Goal: Transaction & Acquisition: Download file/media

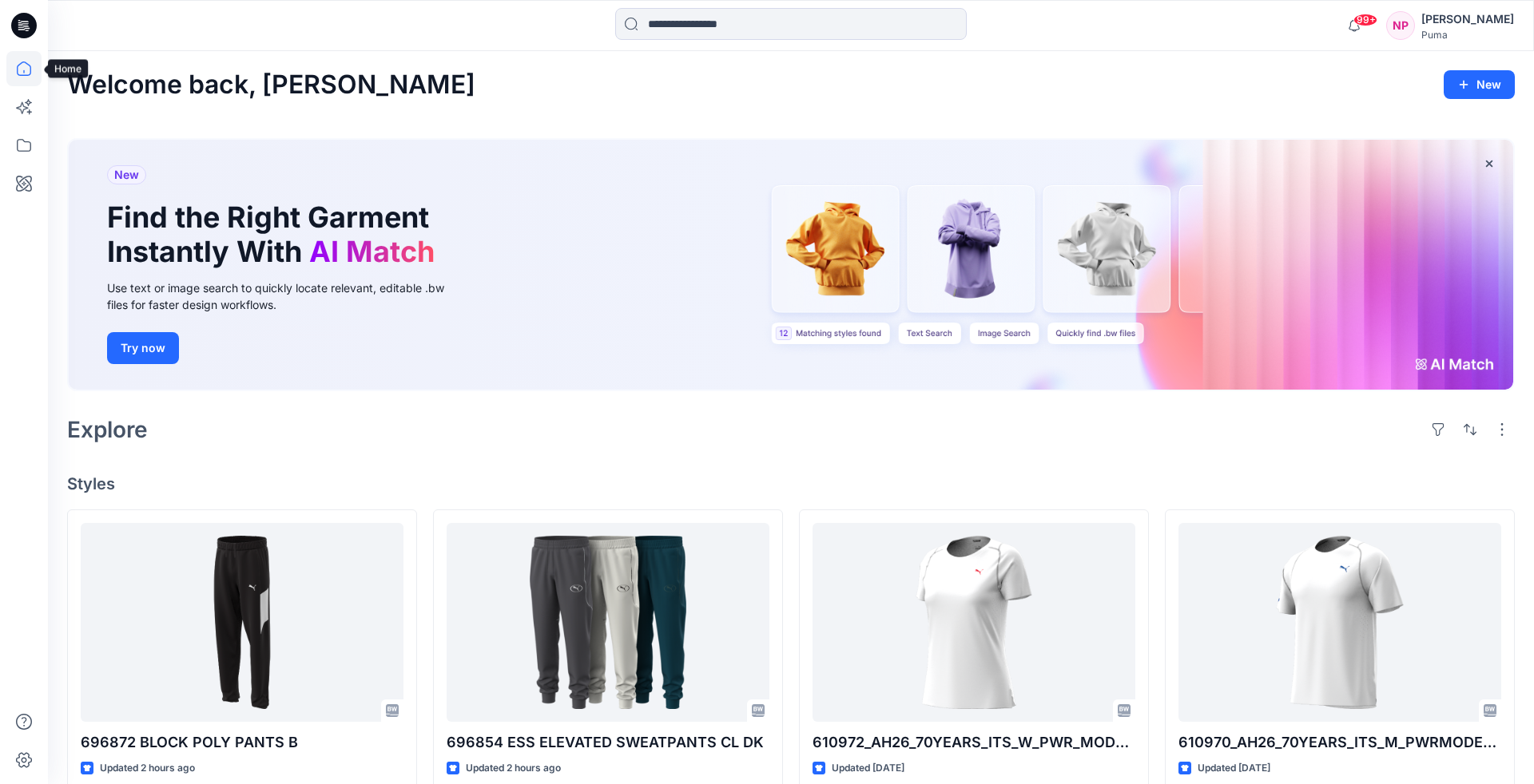
click at [21, 69] on icon at bounding box center [23, 69] width 35 height 35
click at [30, 33] on icon at bounding box center [23, 25] width 25 height 25
click at [21, 137] on icon at bounding box center [23, 145] width 35 height 35
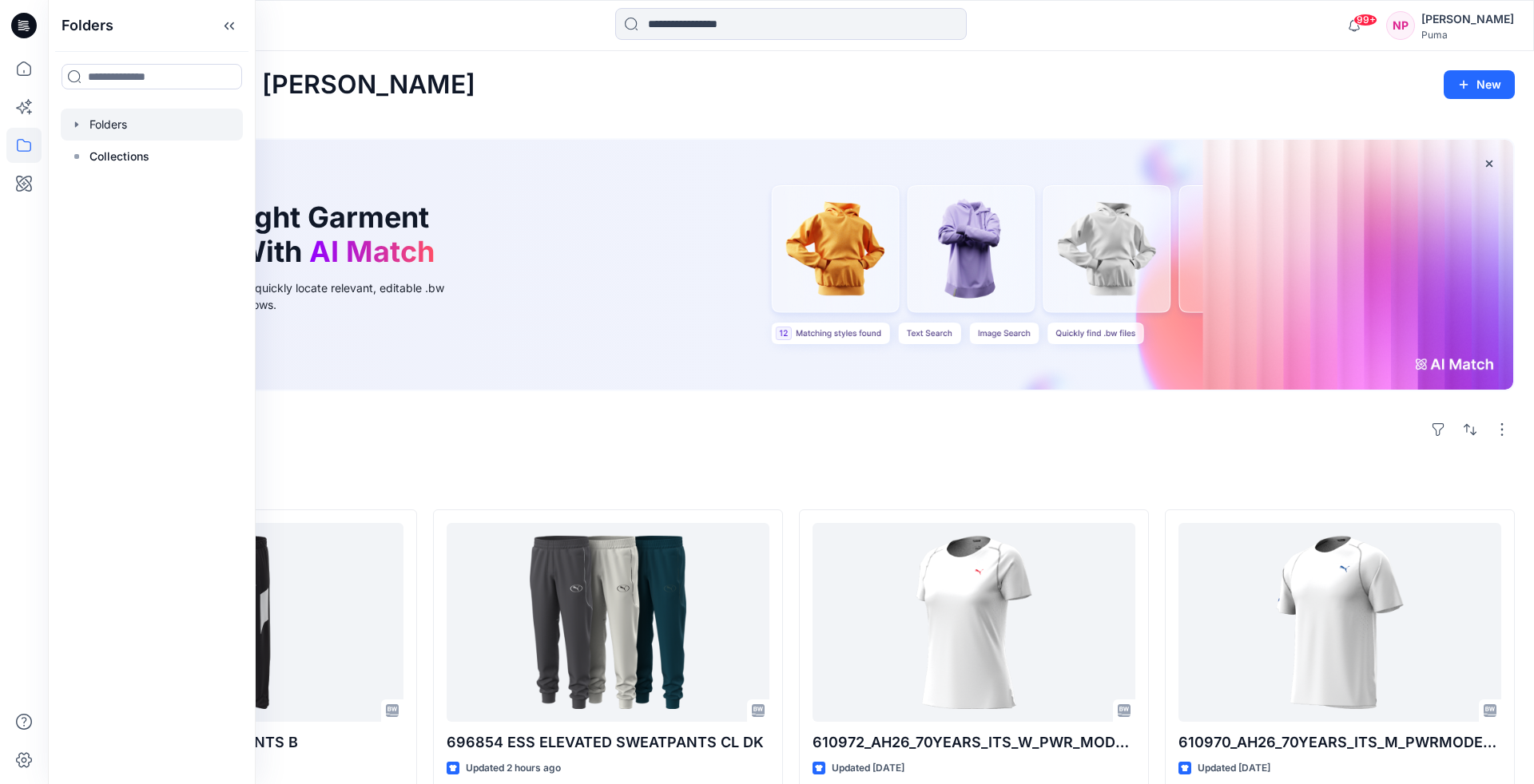
click at [108, 118] on div at bounding box center [152, 124] width 182 height 32
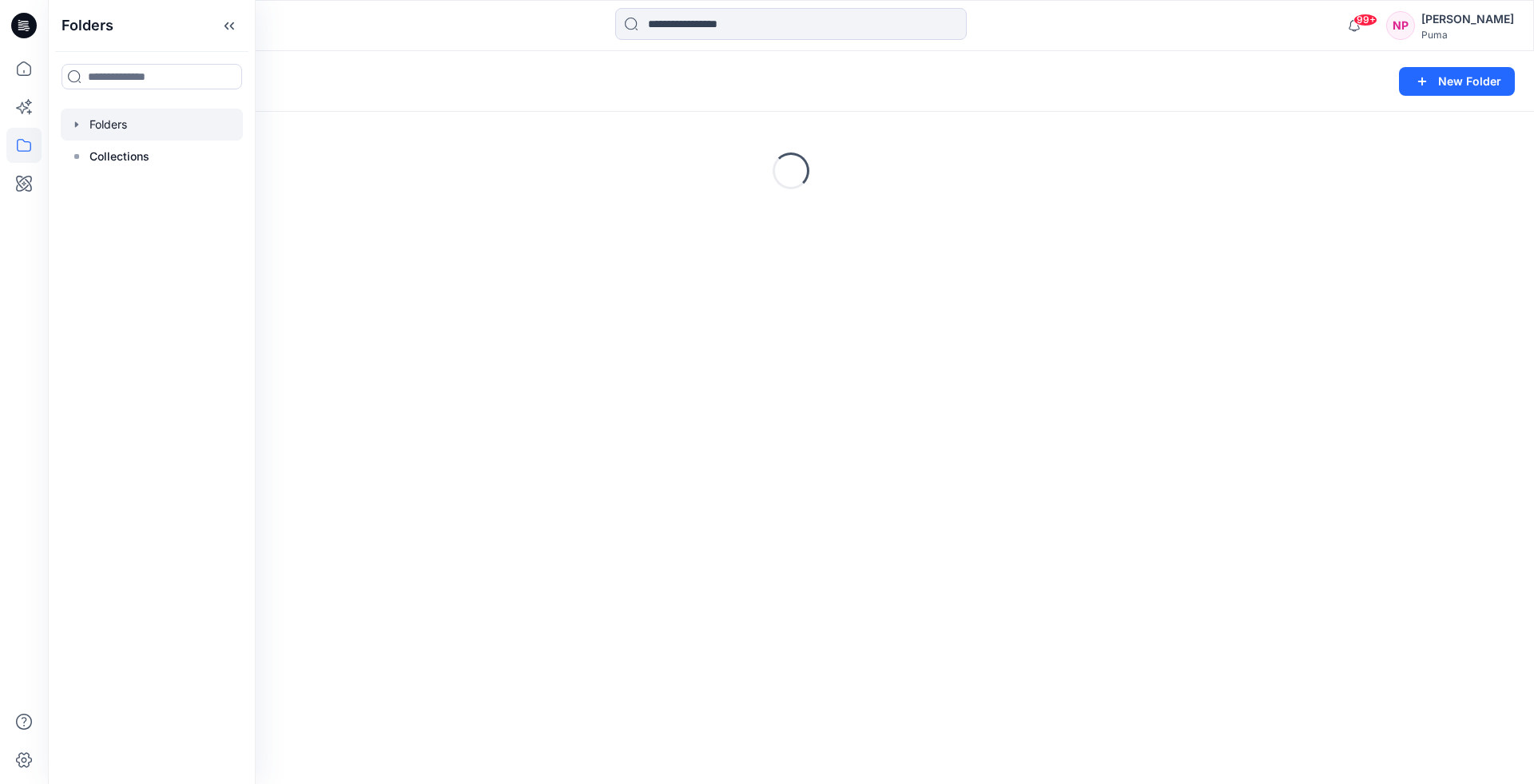
click at [75, 125] on icon "button" at bounding box center [77, 124] width 4 height 5
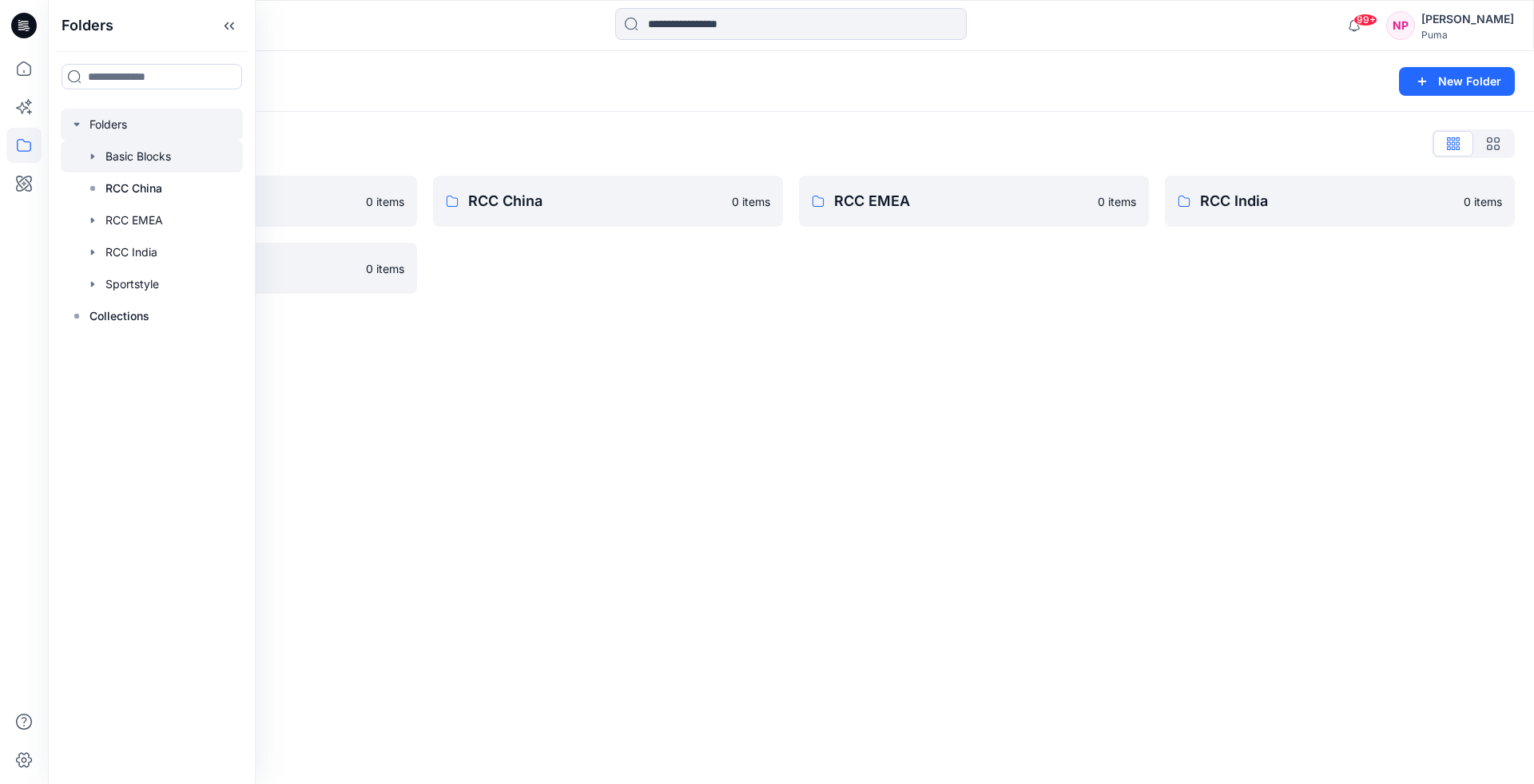
click at [89, 155] on icon "button" at bounding box center [93, 156] width 13 height 13
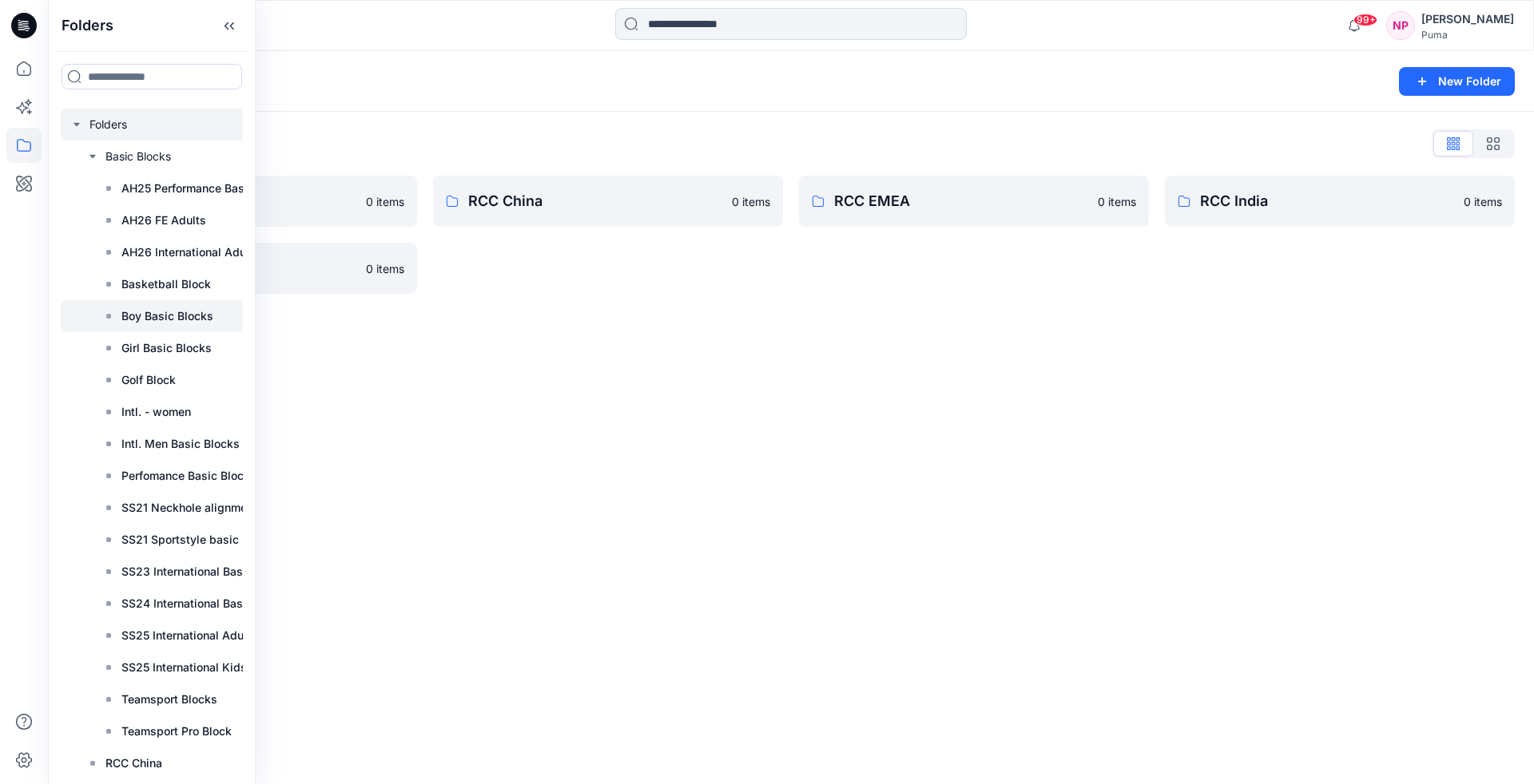
click at [172, 318] on p "Boy Basic Blocks" at bounding box center [167, 316] width 92 height 19
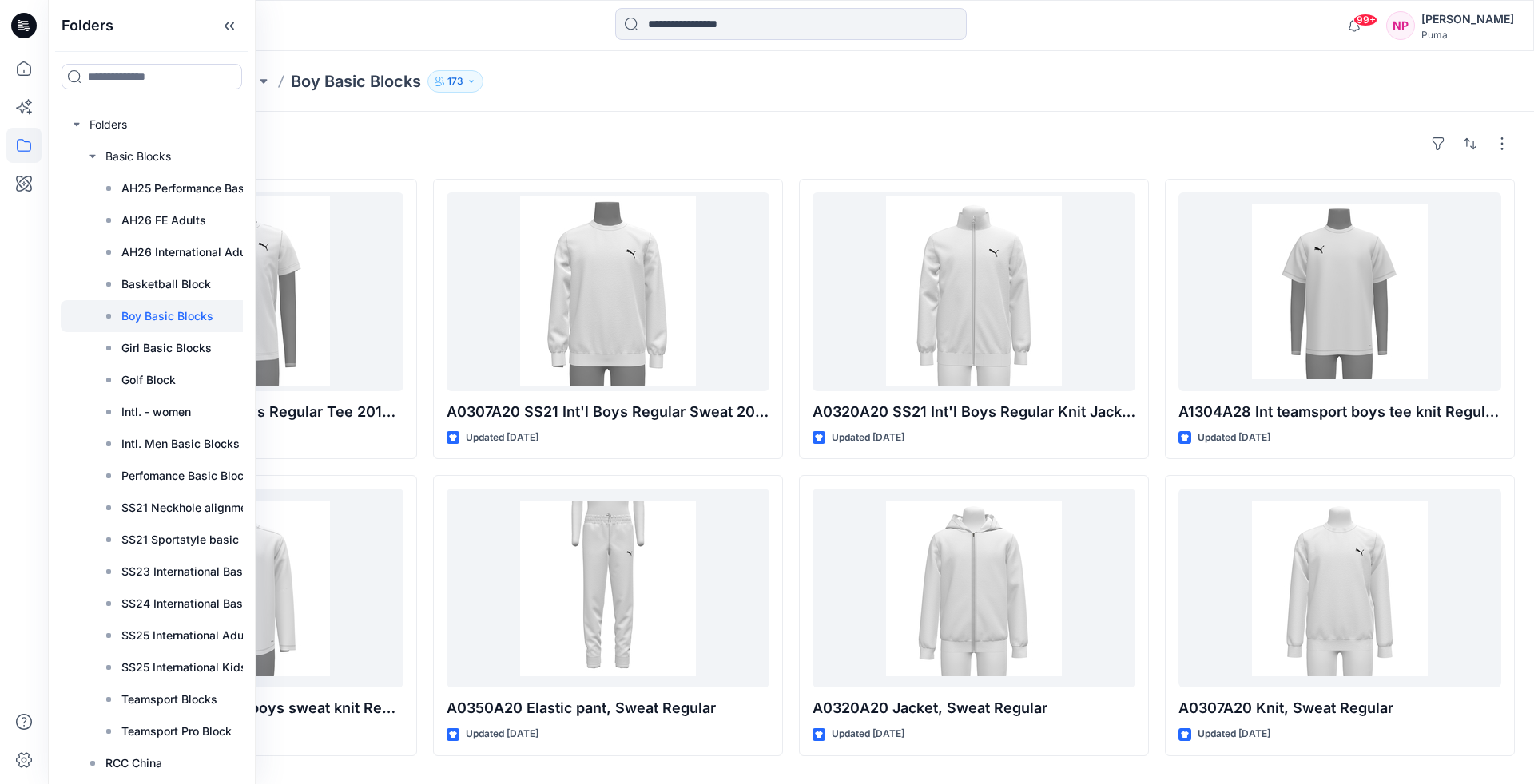
click at [578, 134] on div "Styles" at bounding box center [790, 144] width 1447 height 25
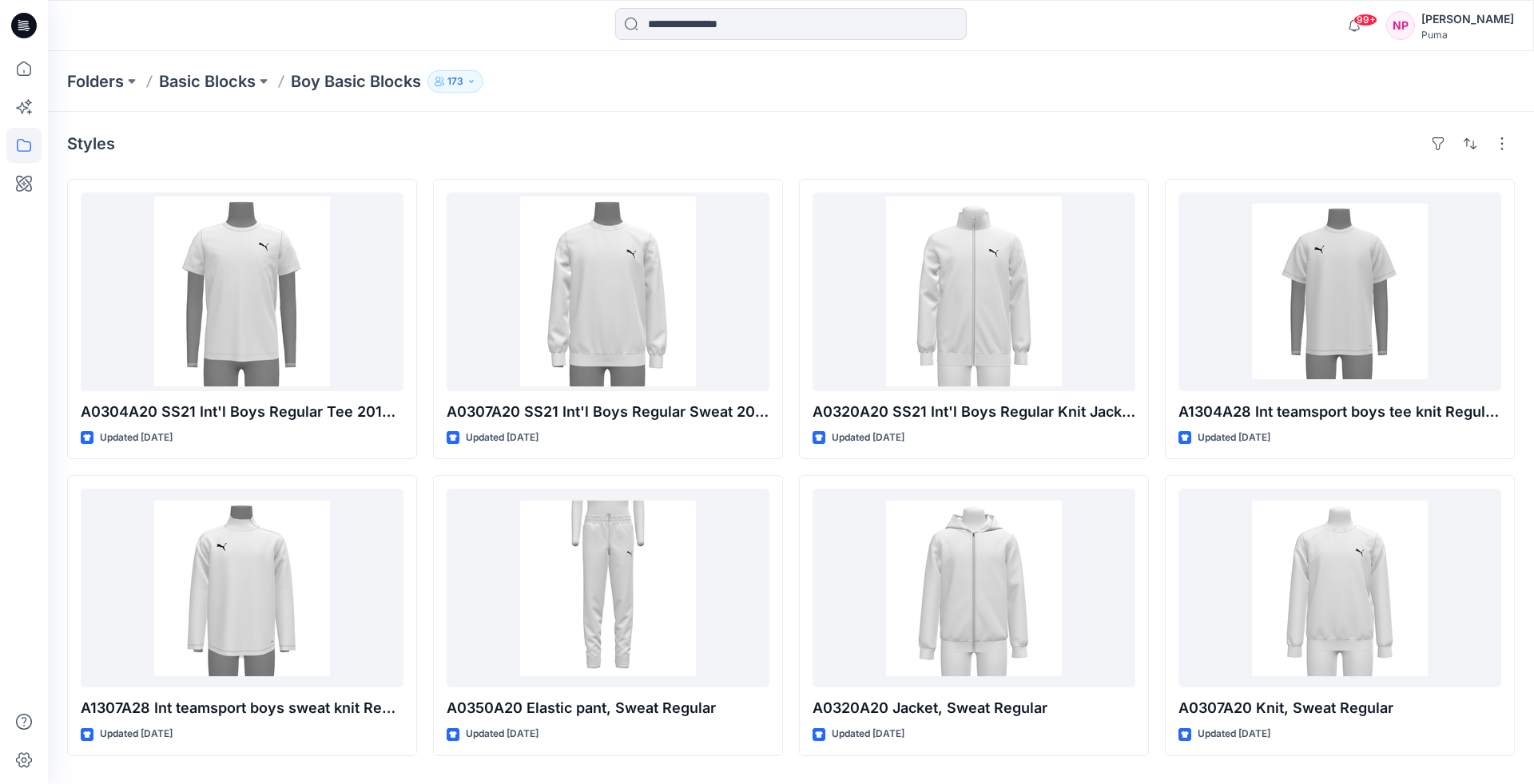
click at [1116, 124] on div "Styles A0304A20 SS21 Int'l Boys Regular Tee 20191010 Updated [DATE] A1307A28 In…" at bounding box center [790, 448] width 1486 height 673
drag, startPoint x: 1527, startPoint y: 461, endPoint x: 1422, endPoint y: 881, distance: 432.9
click at [1422, 784] on html "99+ Notifications [PERSON_NAME] shared 696872-20251014 696872 BLOCK POLY PANTS …" at bounding box center [767, 392] width 1534 height 784
click at [17, 55] on icon at bounding box center [23, 69] width 35 height 35
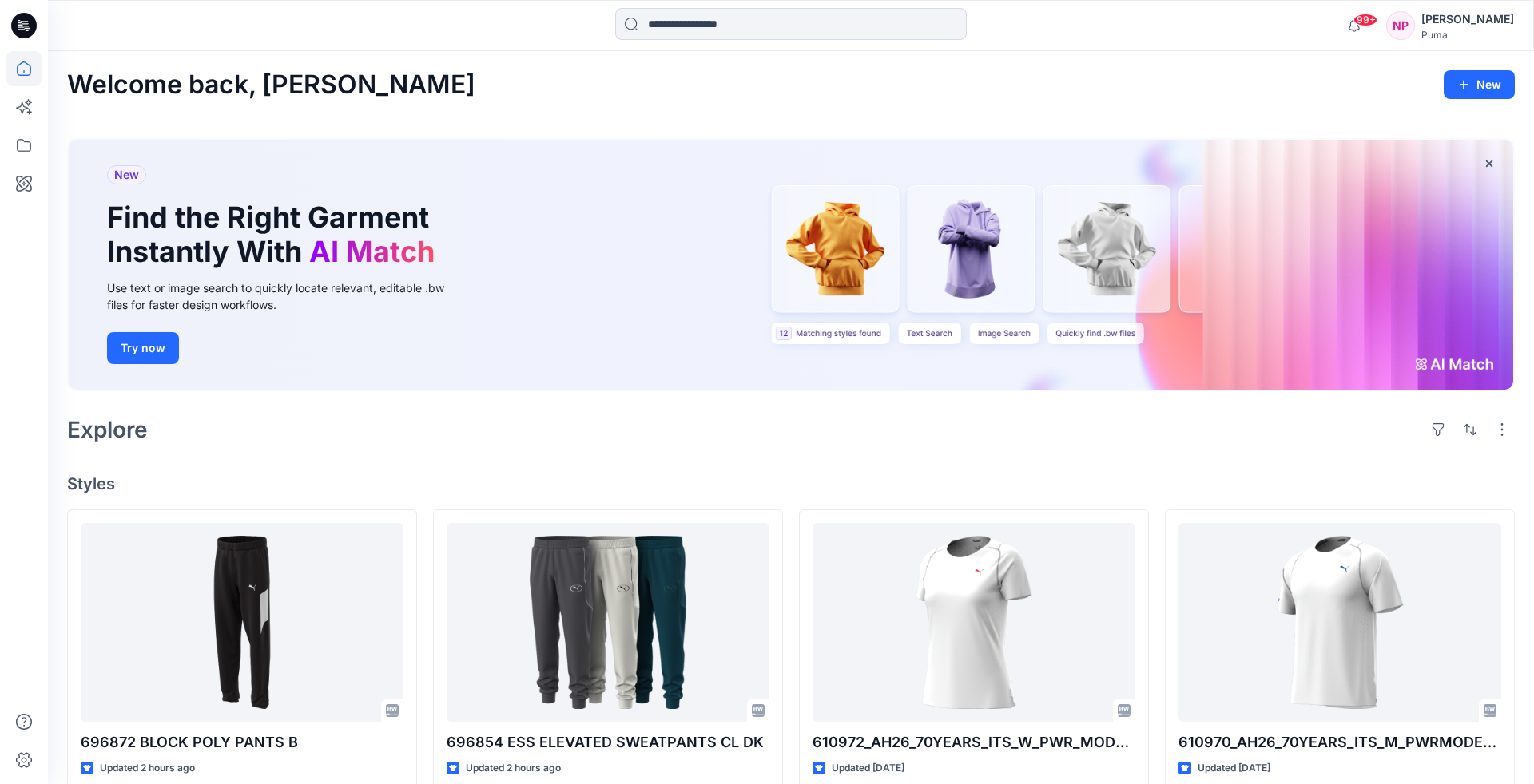
click at [19, 35] on icon at bounding box center [23, 25] width 25 height 25
click at [21, 27] on icon at bounding box center [21, 26] width 5 height 1
click at [26, 65] on icon at bounding box center [23, 69] width 35 height 35
click at [24, 108] on icon at bounding box center [22, 107] width 12 height 12
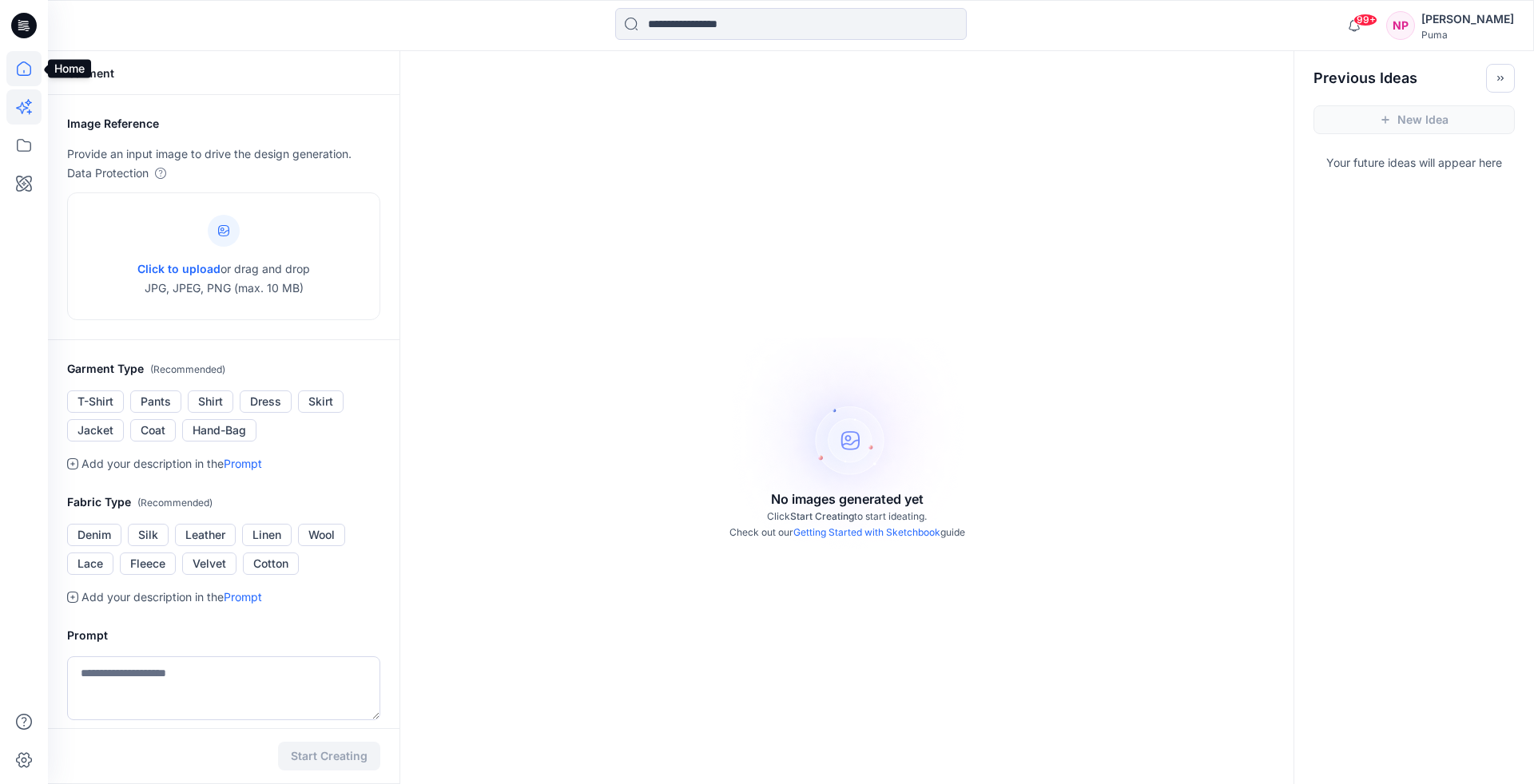
click at [23, 75] on icon at bounding box center [24, 69] width 14 height 14
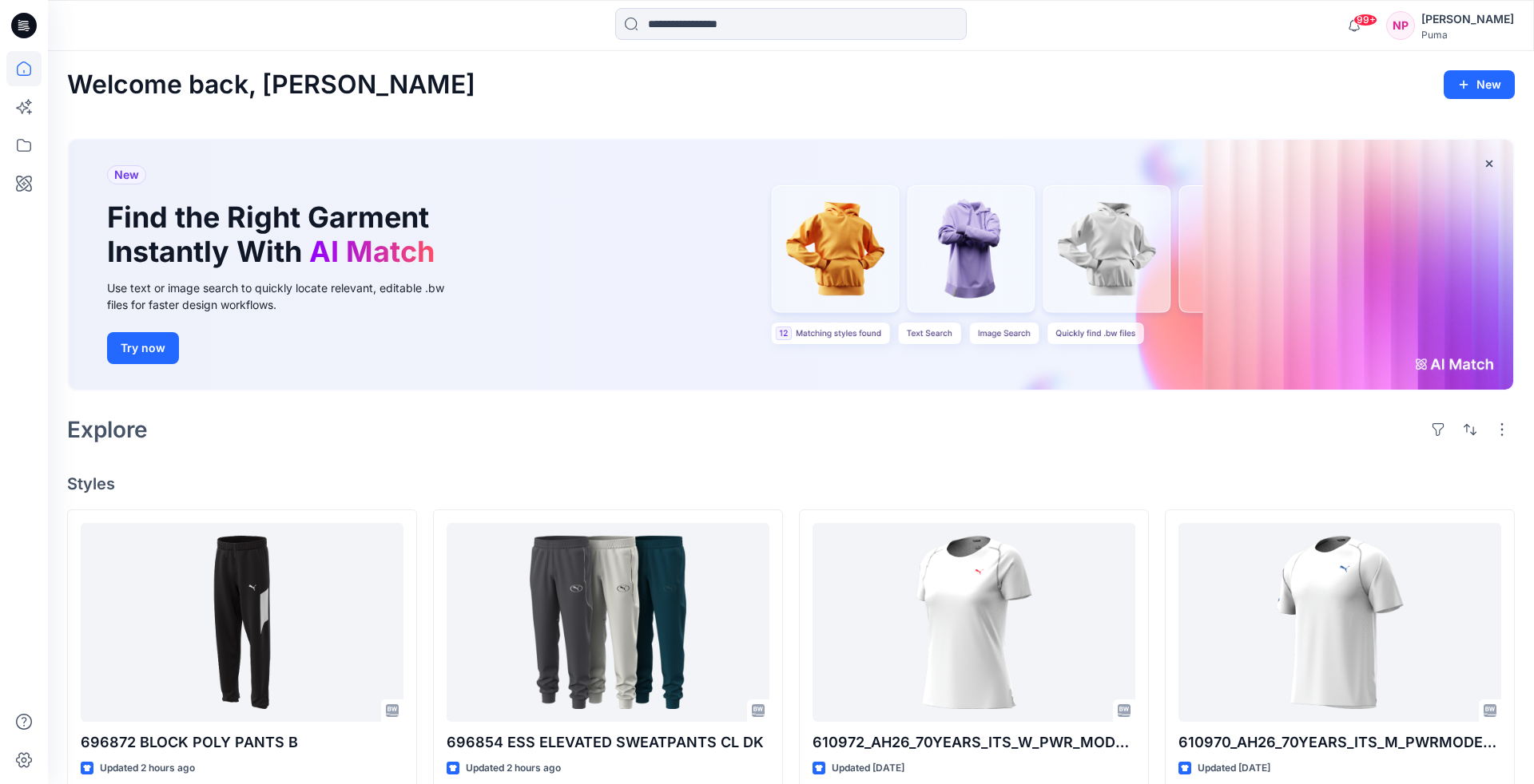
click at [22, 25] on icon at bounding box center [23, 25] width 25 height 25
click at [19, 150] on icon at bounding box center [24, 145] width 14 height 13
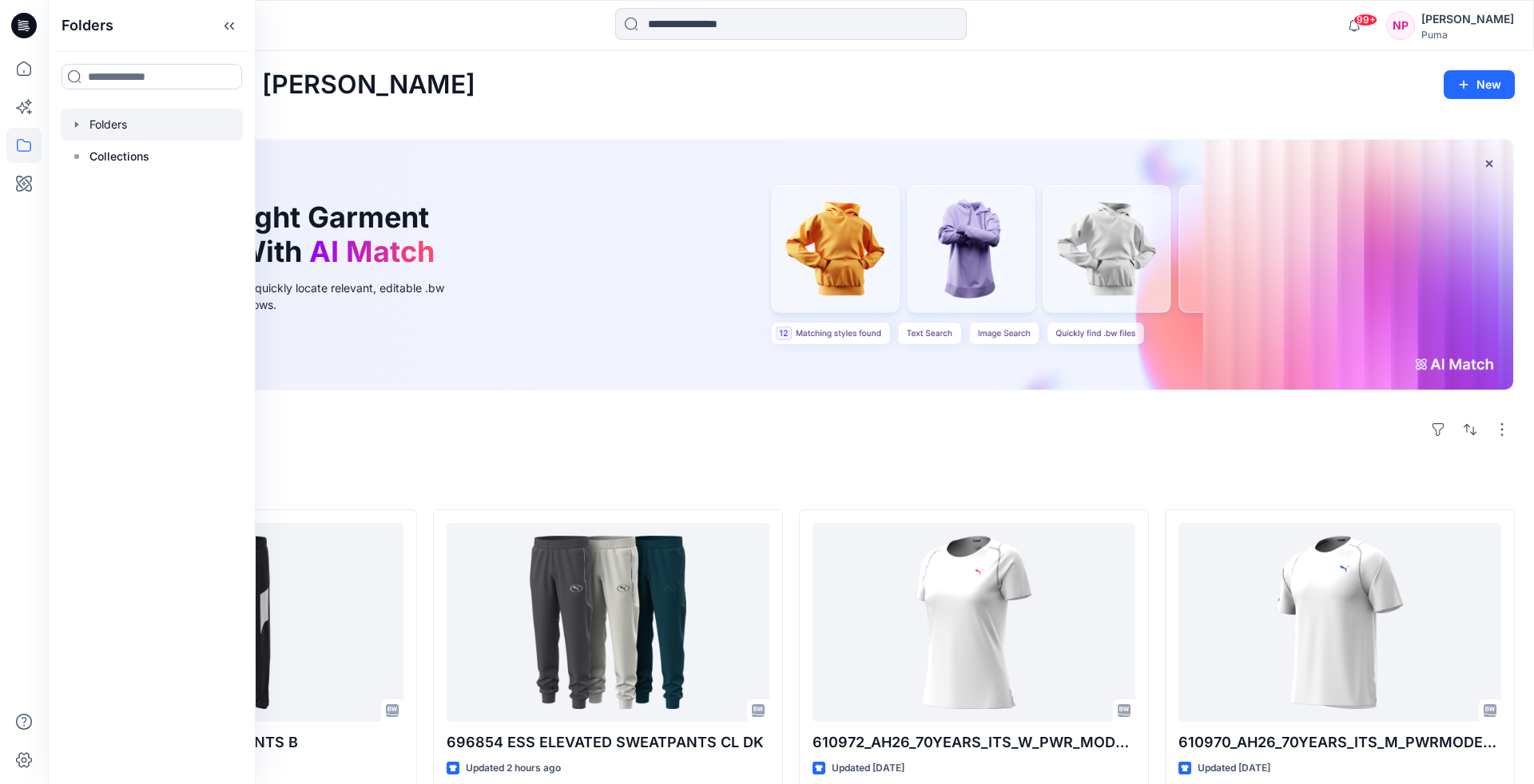
click at [85, 122] on div at bounding box center [152, 124] width 182 height 32
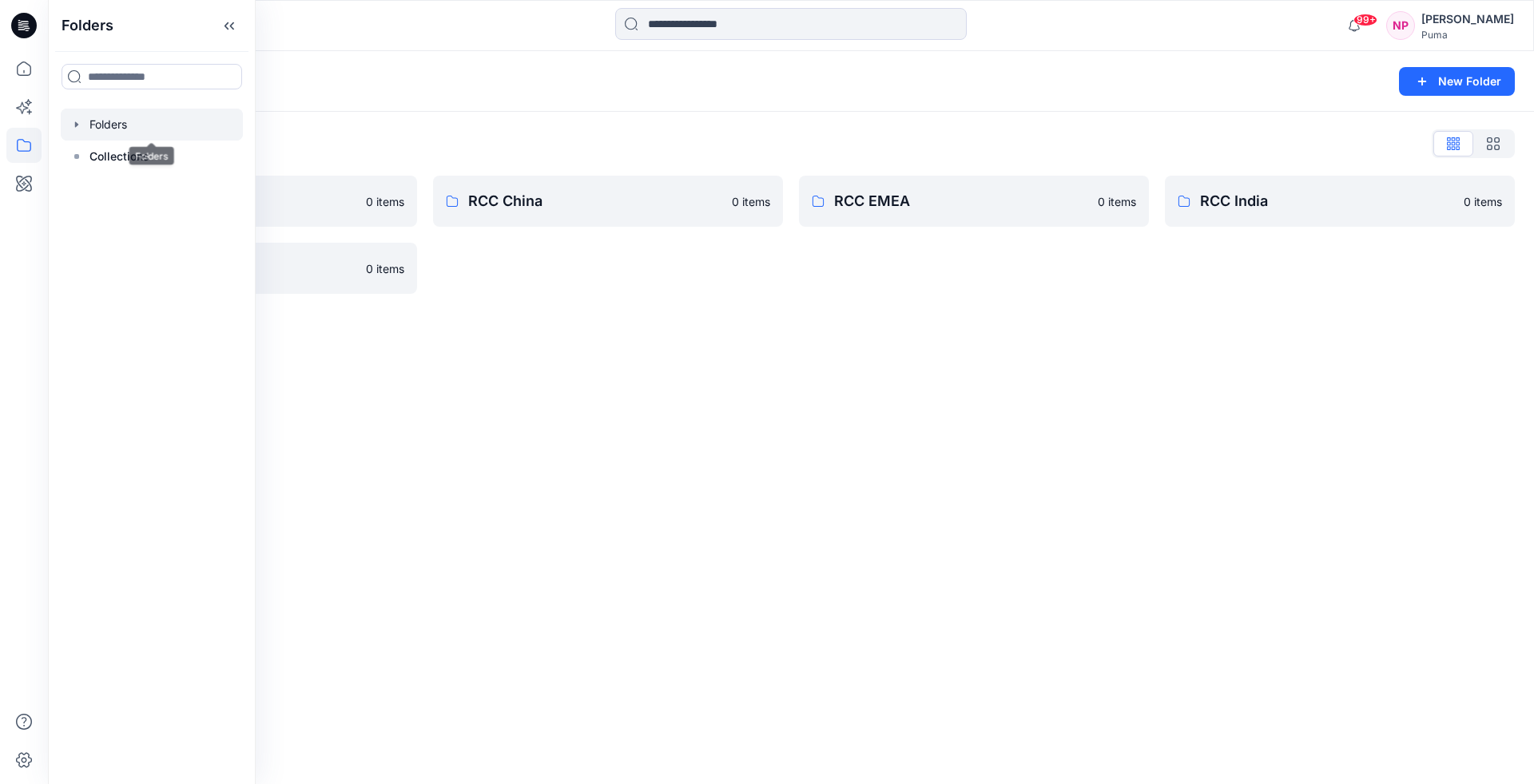
click at [77, 128] on icon "button" at bounding box center [77, 125] width 13 height 13
click at [91, 155] on icon "button" at bounding box center [93, 156] width 4 height 5
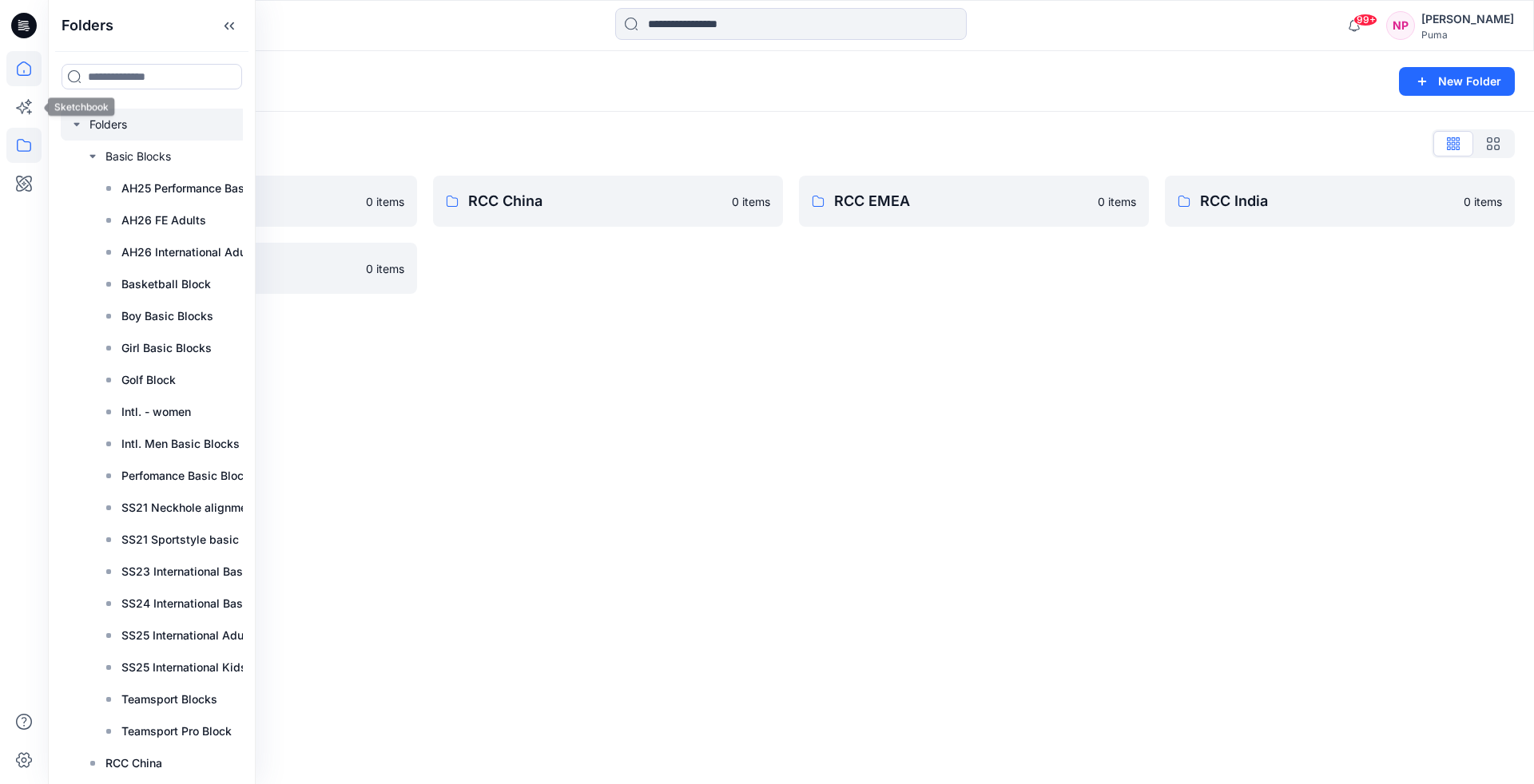
click at [31, 79] on icon at bounding box center [23, 69] width 35 height 35
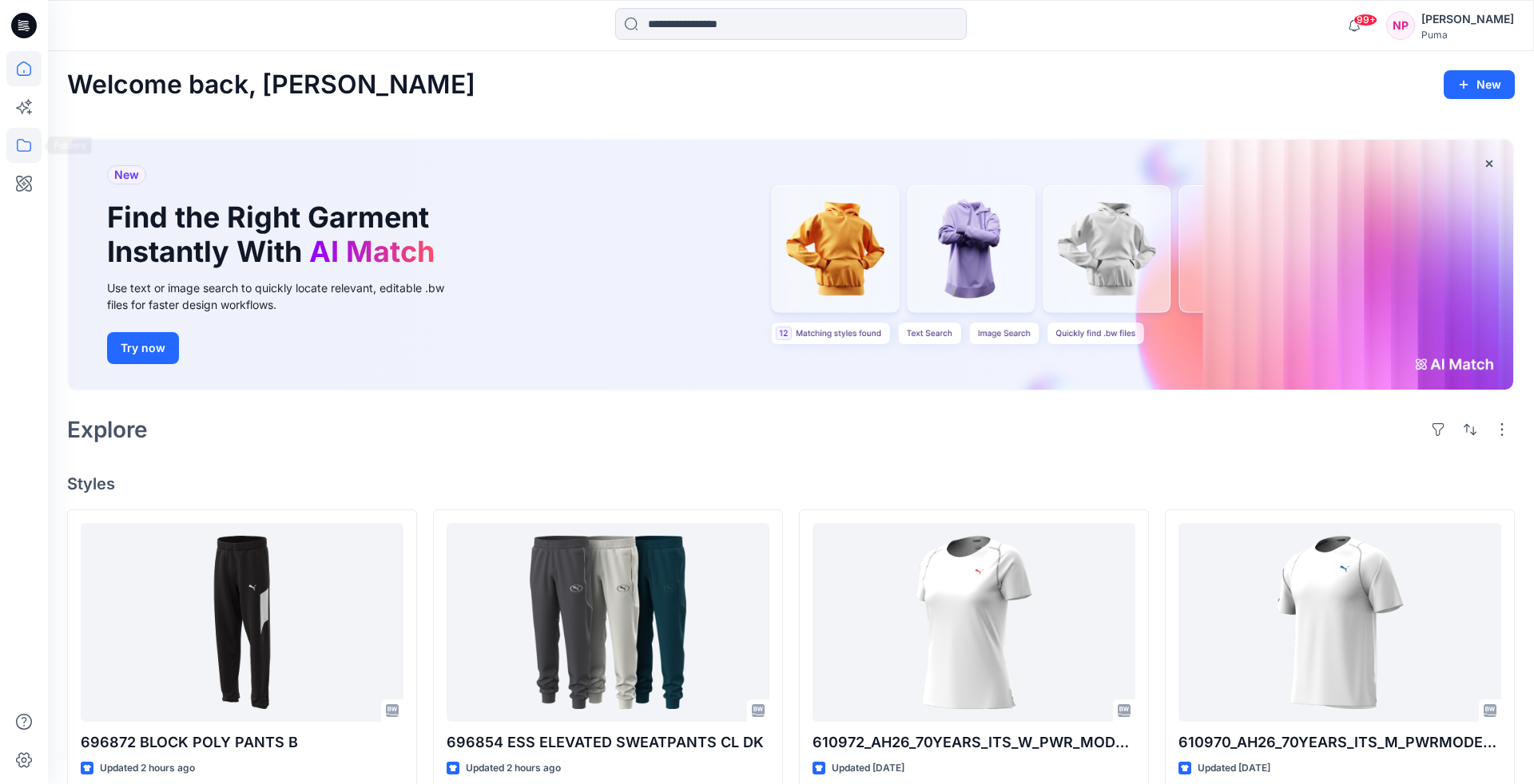
click at [24, 139] on icon at bounding box center [23, 145] width 35 height 35
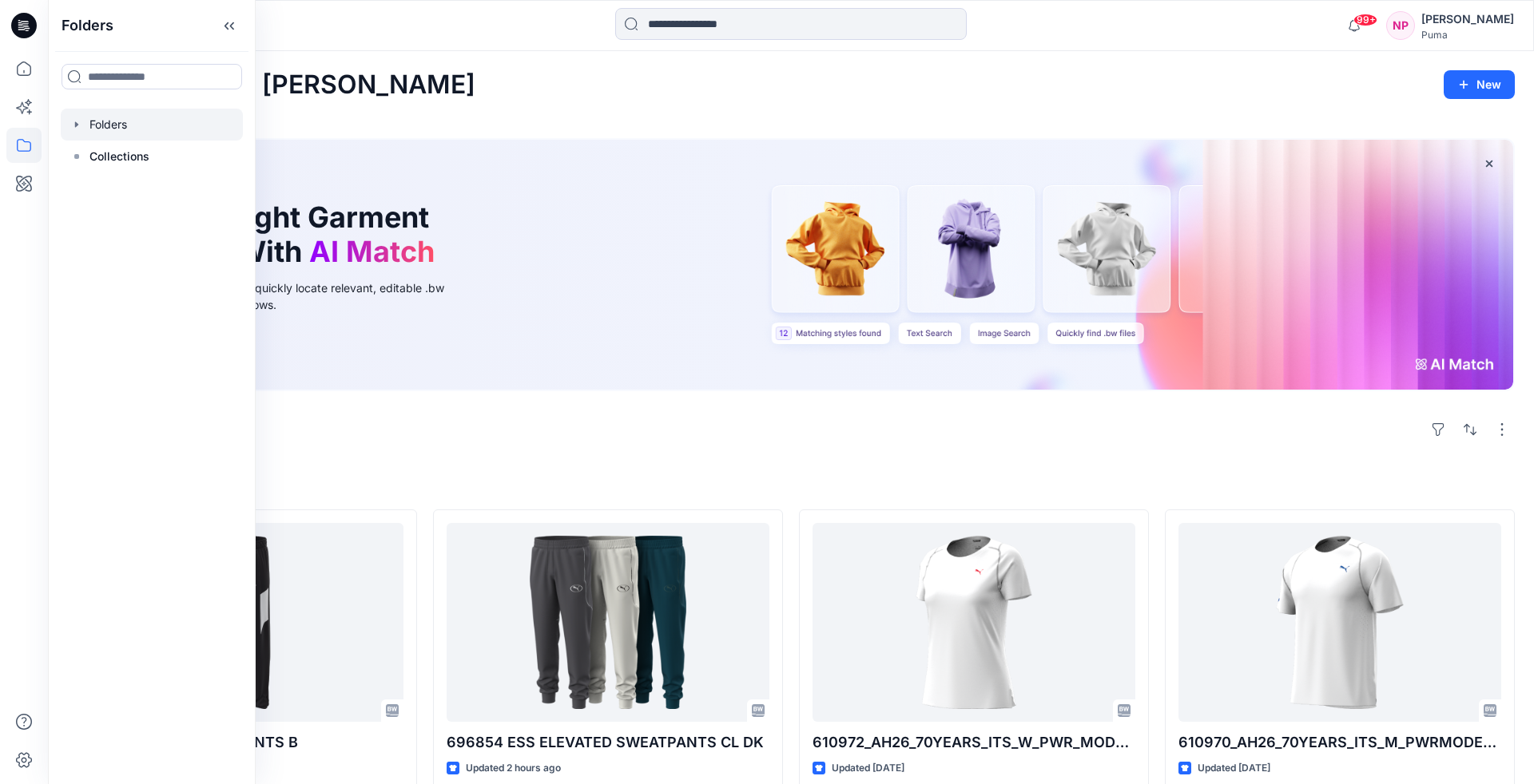
click at [79, 126] on icon "button" at bounding box center [77, 125] width 13 height 13
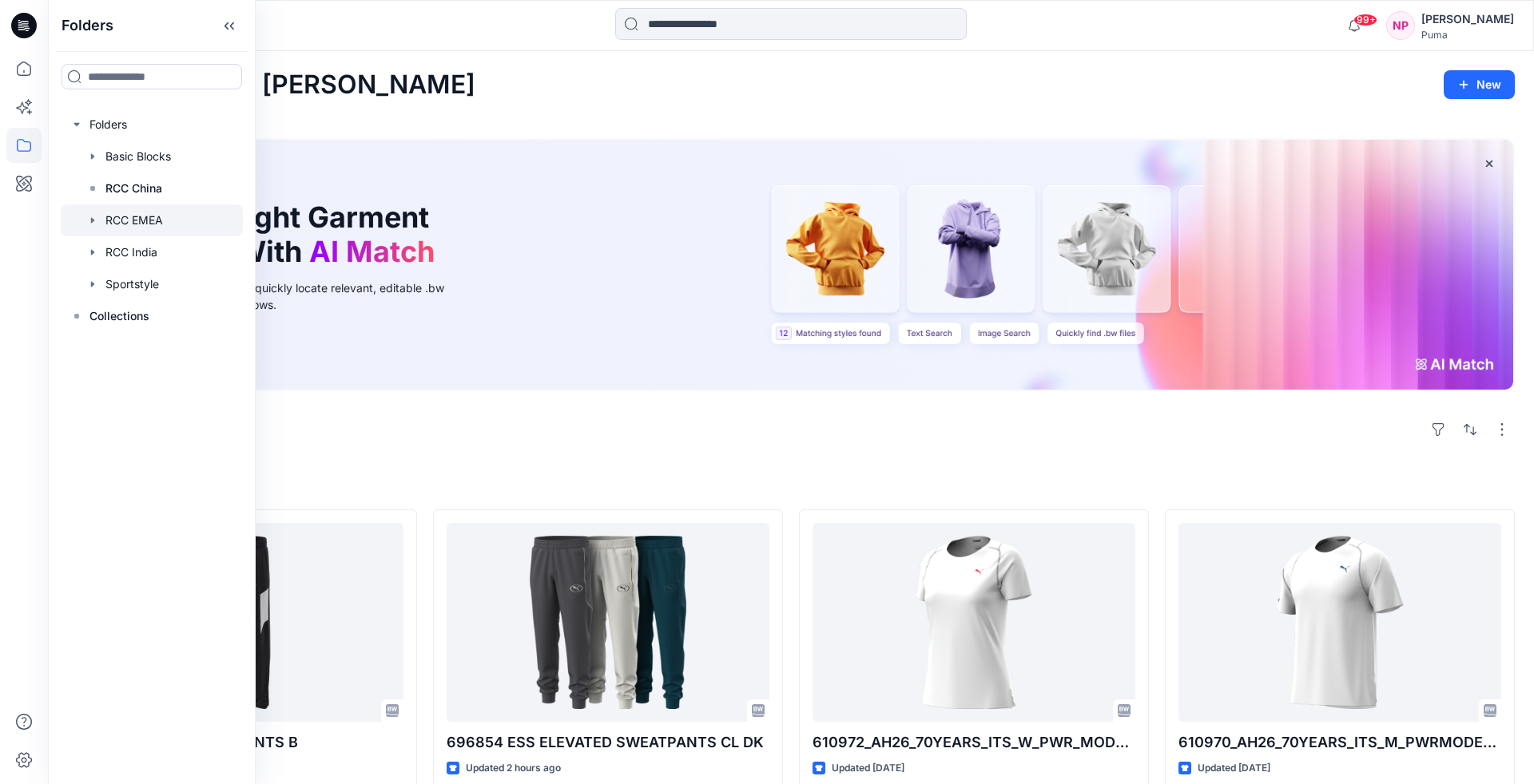
click at [106, 220] on div at bounding box center [152, 219] width 182 height 32
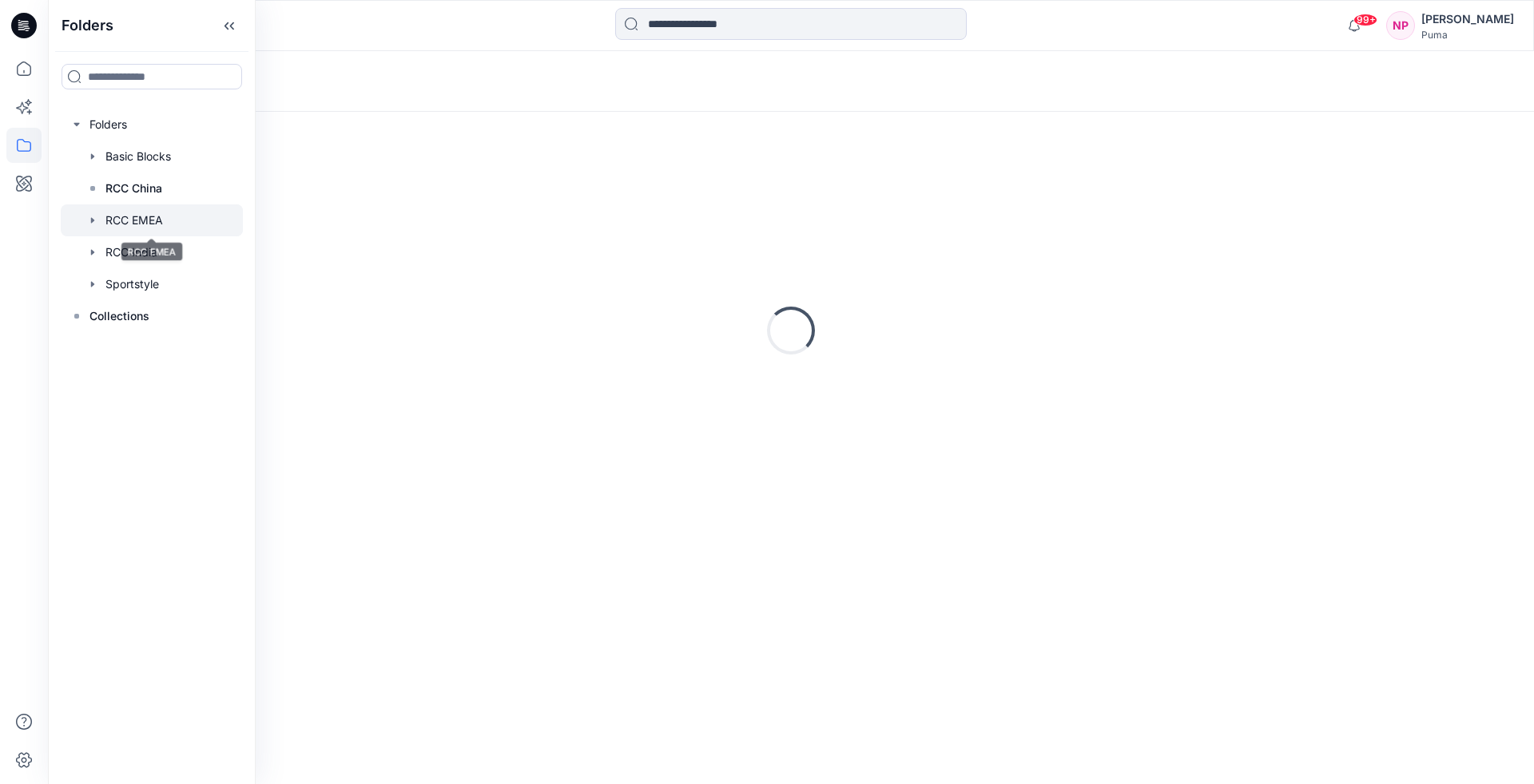
click at [91, 218] on icon "button" at bounding box center [93, 220] width 4 height 5
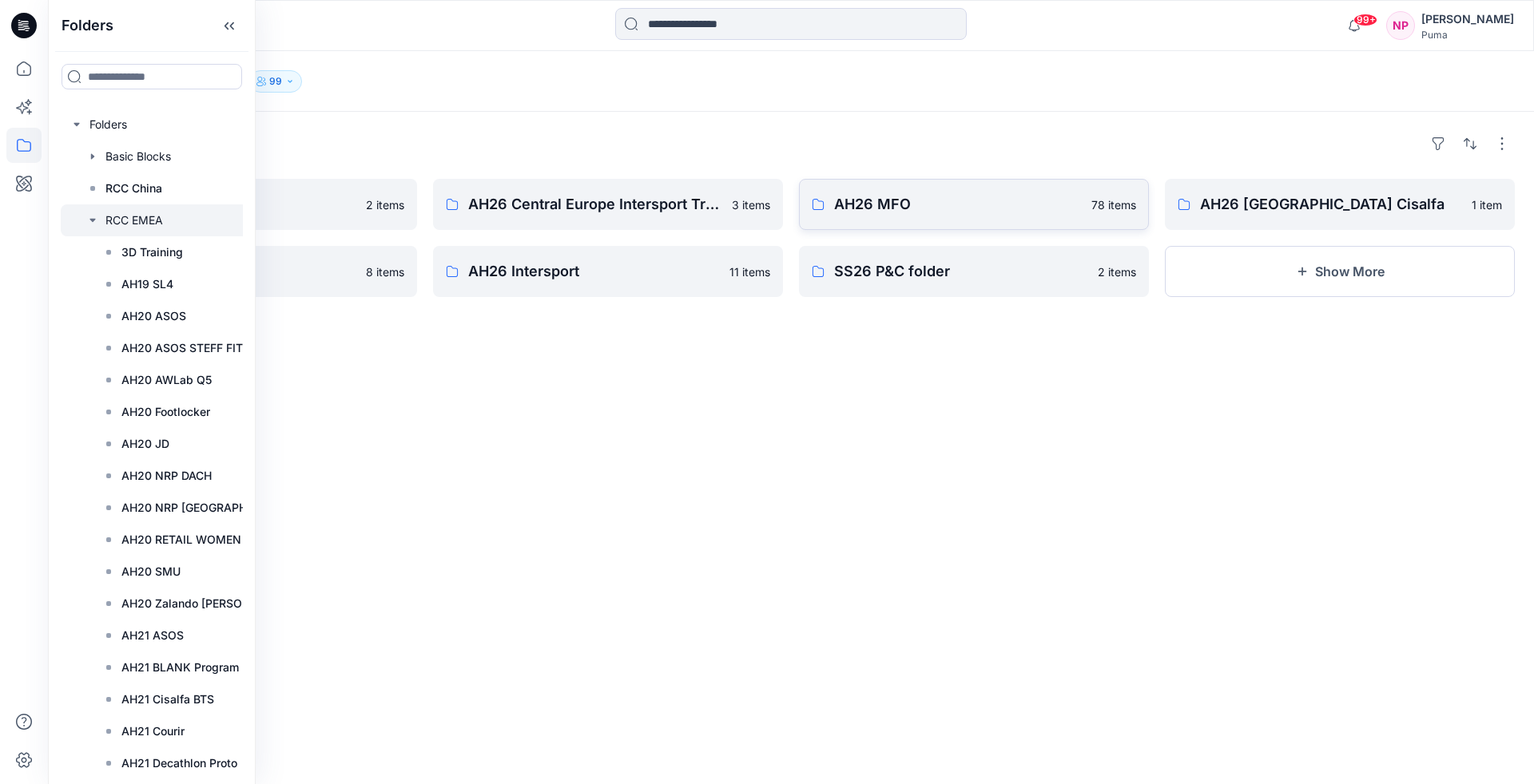
click at [888, 214] on p "AH26 MFO" at bounding box center [958, 204] width 248 height 23
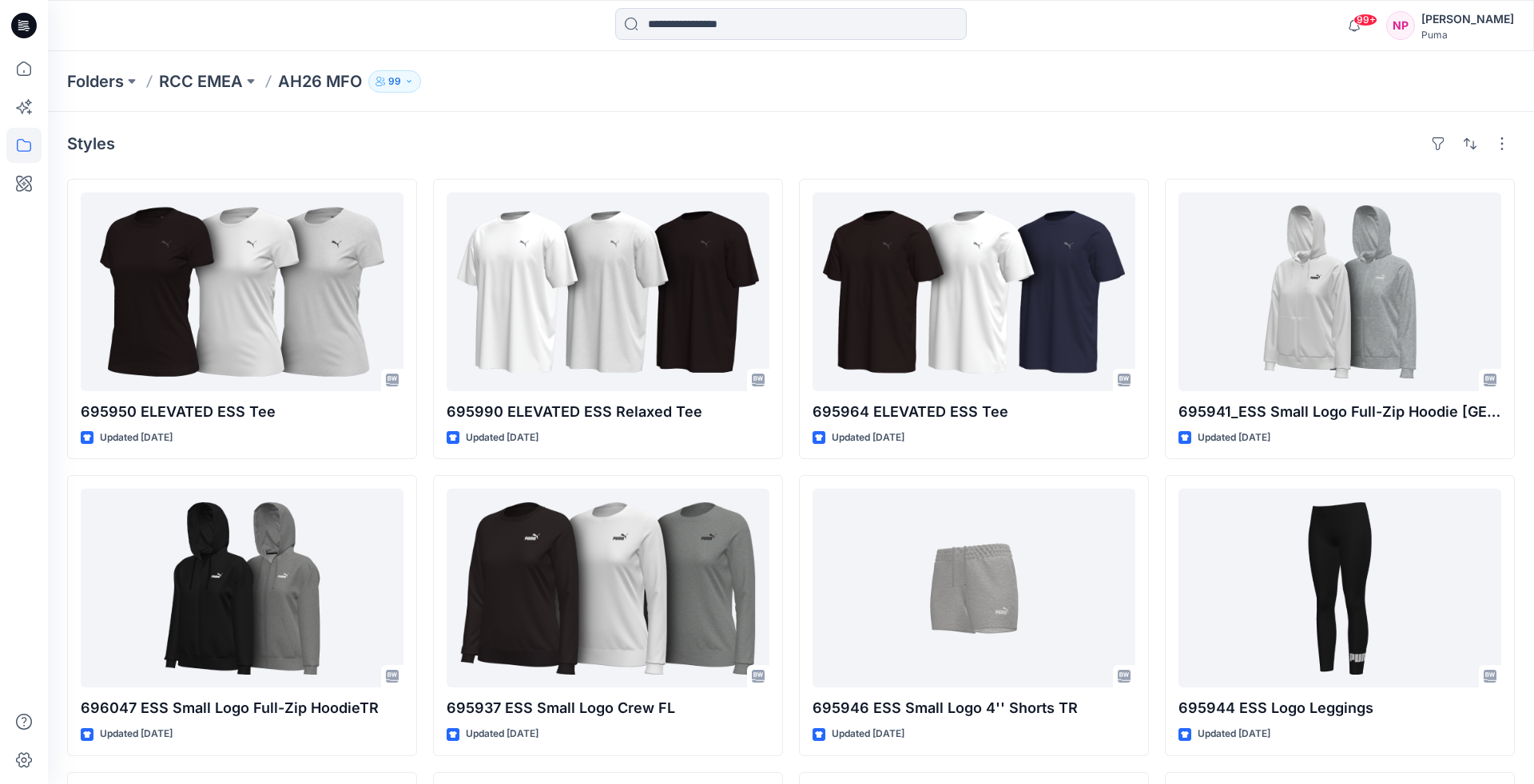
click at [955, 133] on div "Styles" at bounding box center [790, 144] width 1447 height 25
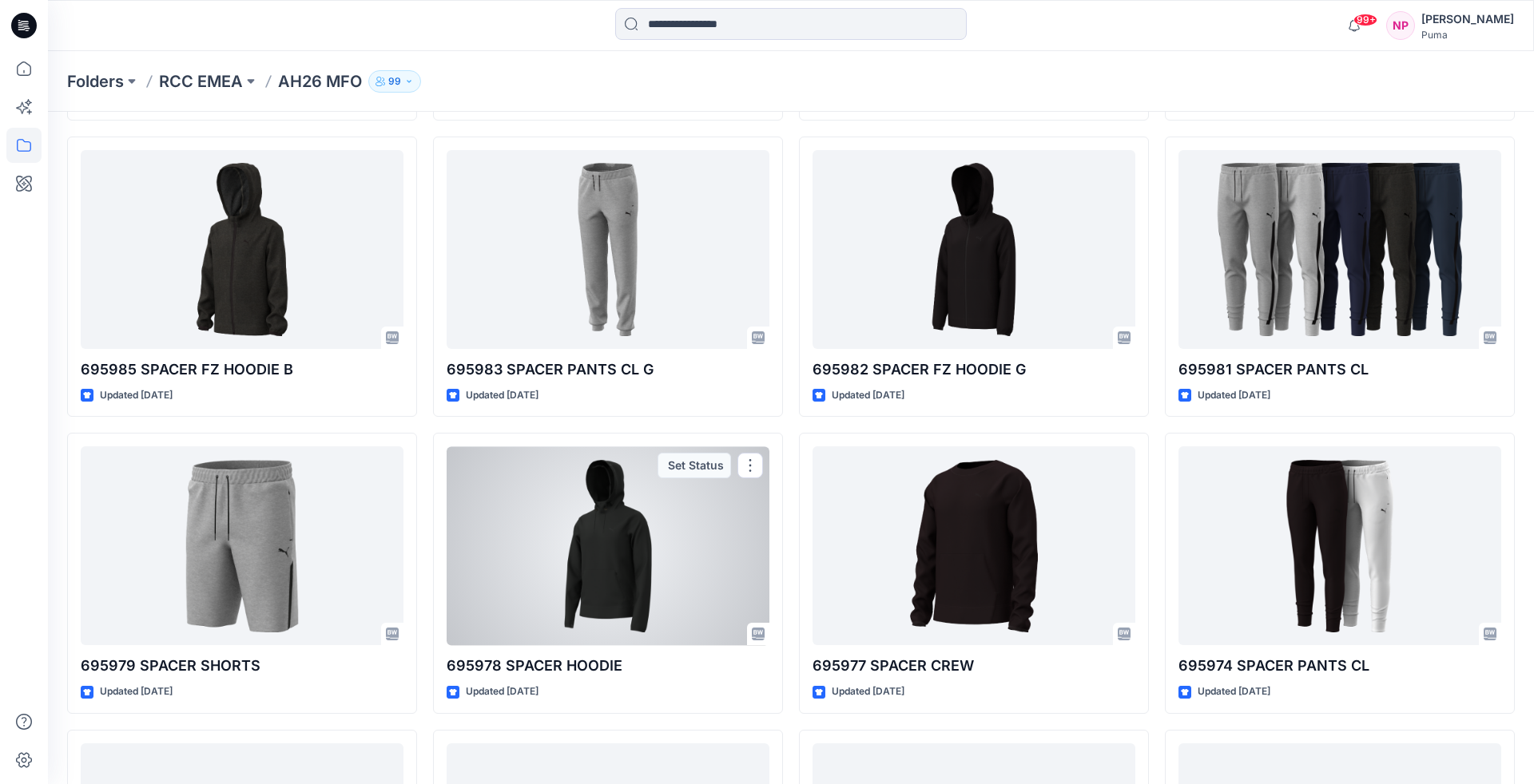
scroll to position [5325, 0]
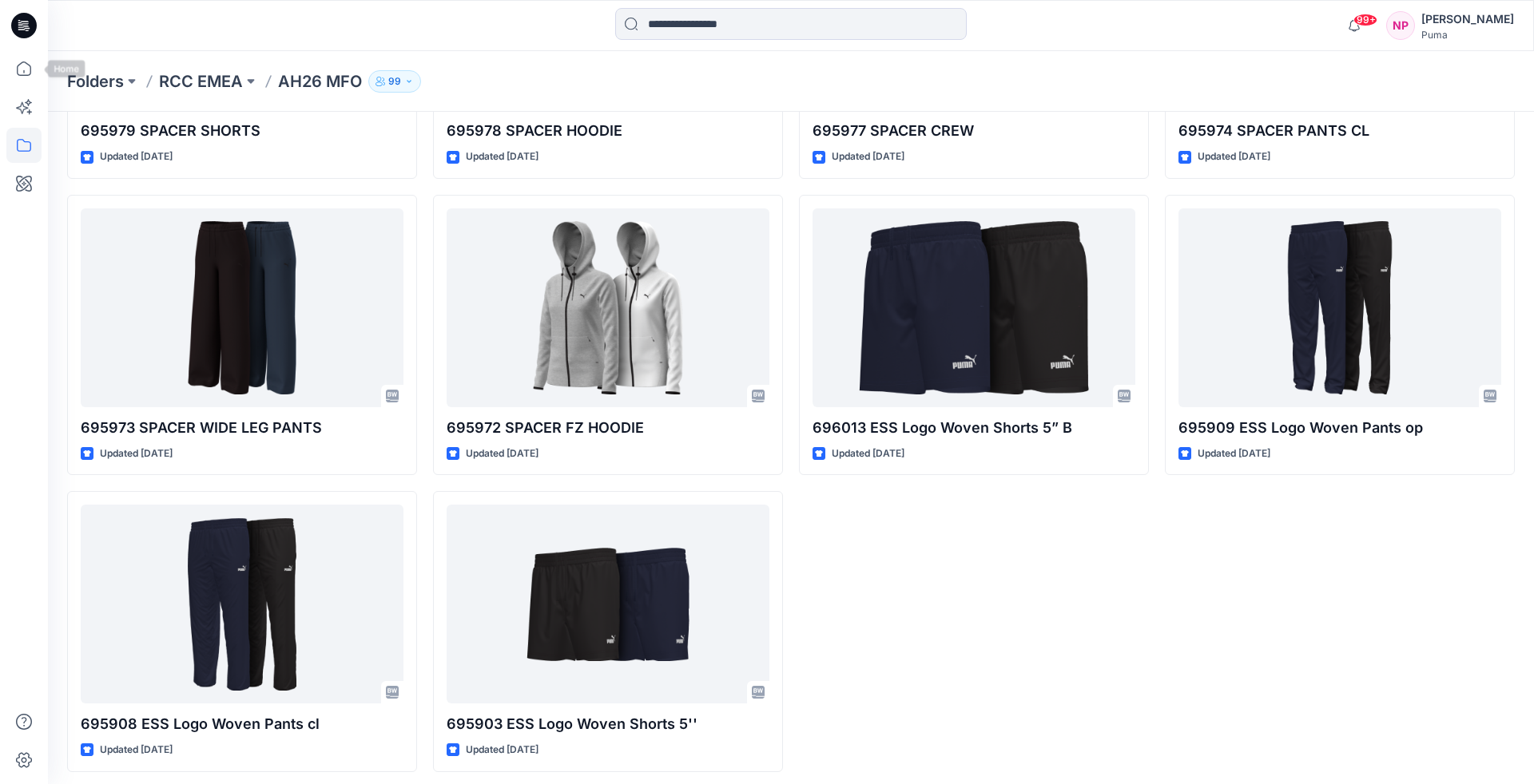
click at [32, 31] on icon at bounding box center [23, 25] width 25 height 25
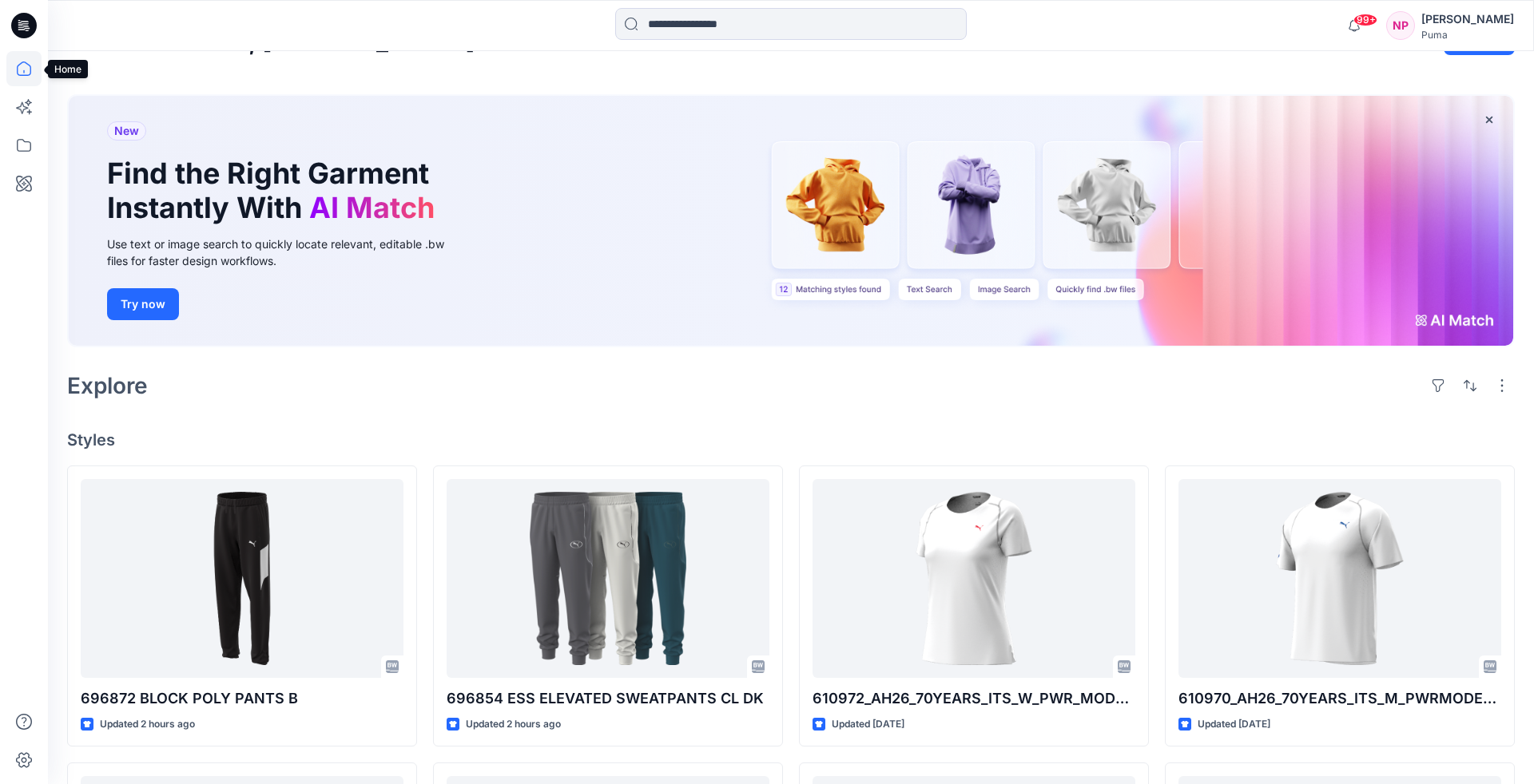
click at [33, 81] on icon at bounding box center [23, 69] width 35 height 35
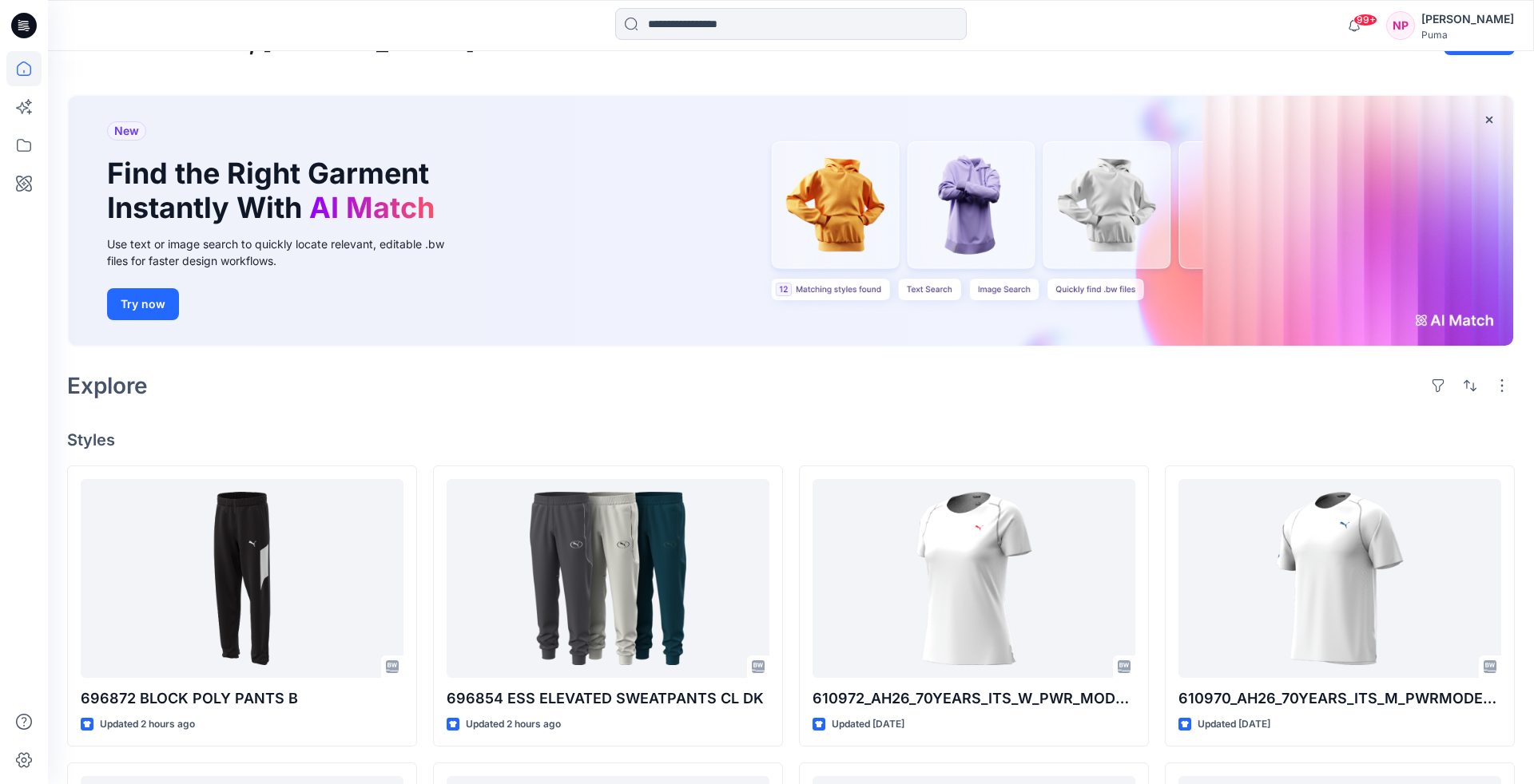
click at [24, 61] on icon at bounding box center [24, 69] width 14 height 14
click at [20, 135] on icon at bounding box center [23, 145] width 35 height 35
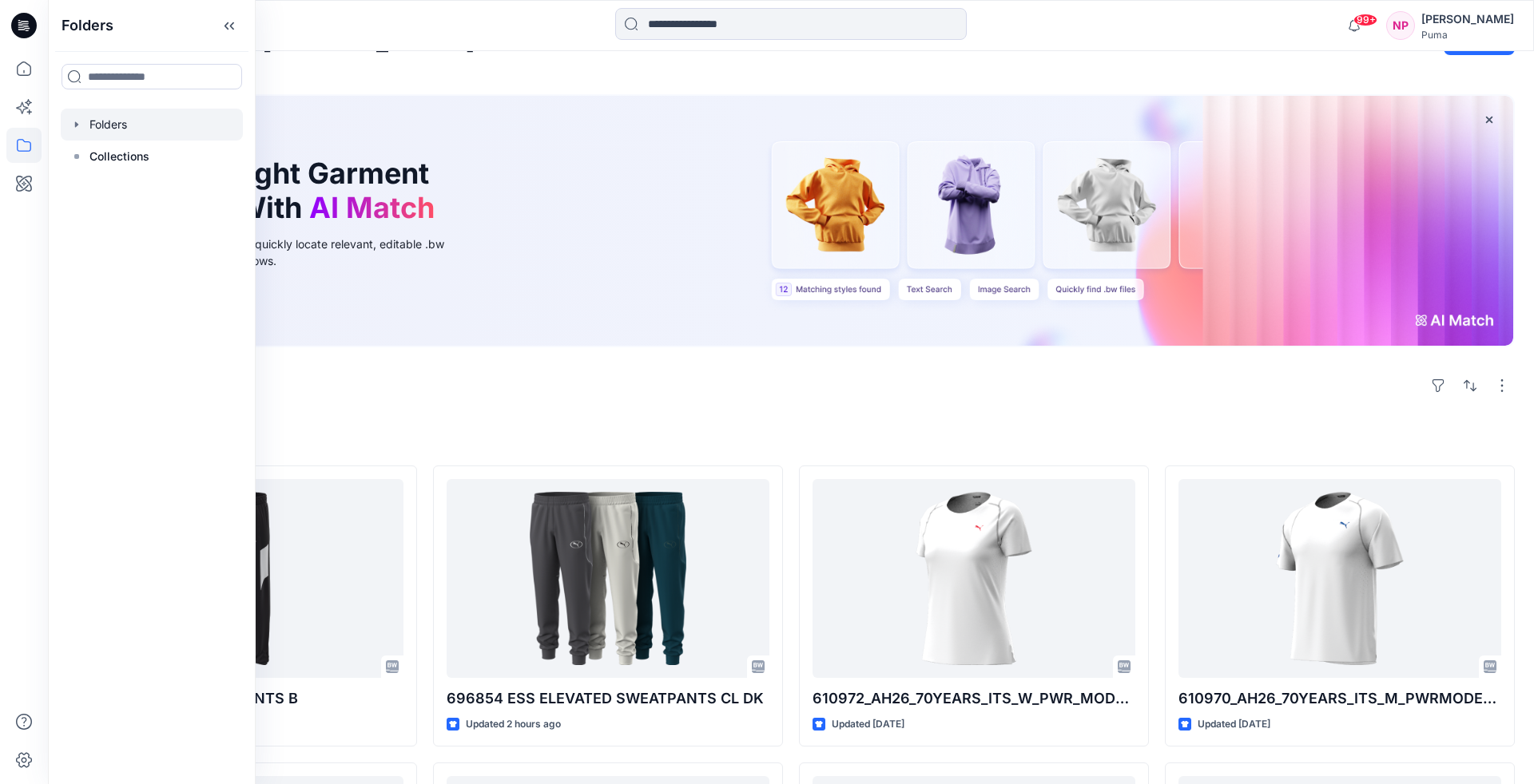
click at [80, 121] on icon "button" at bounding box center [77, 125] width 13 height 13
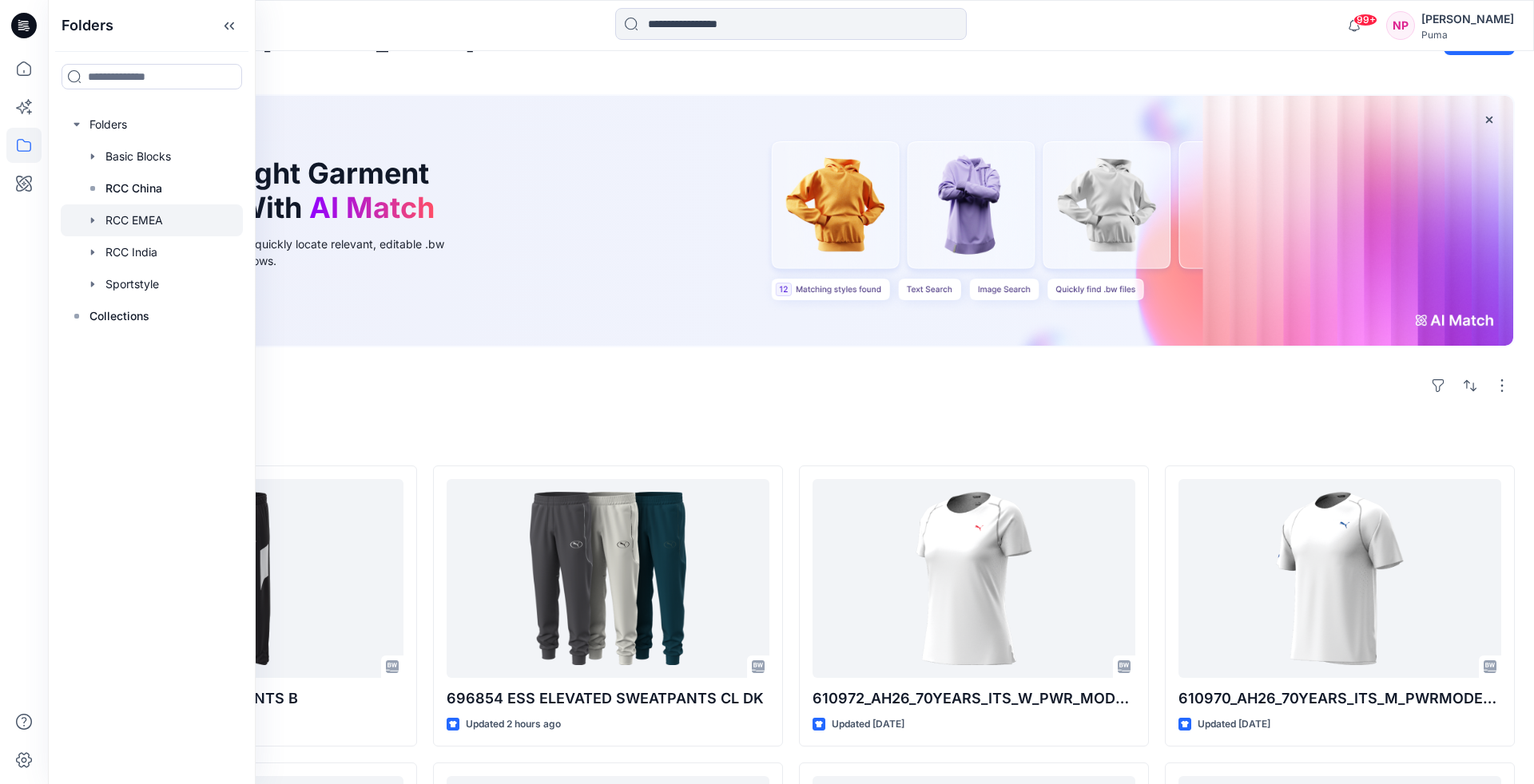
click at [94, 221] on icon "button" at bounding box center [93, 220] width 13 height 13
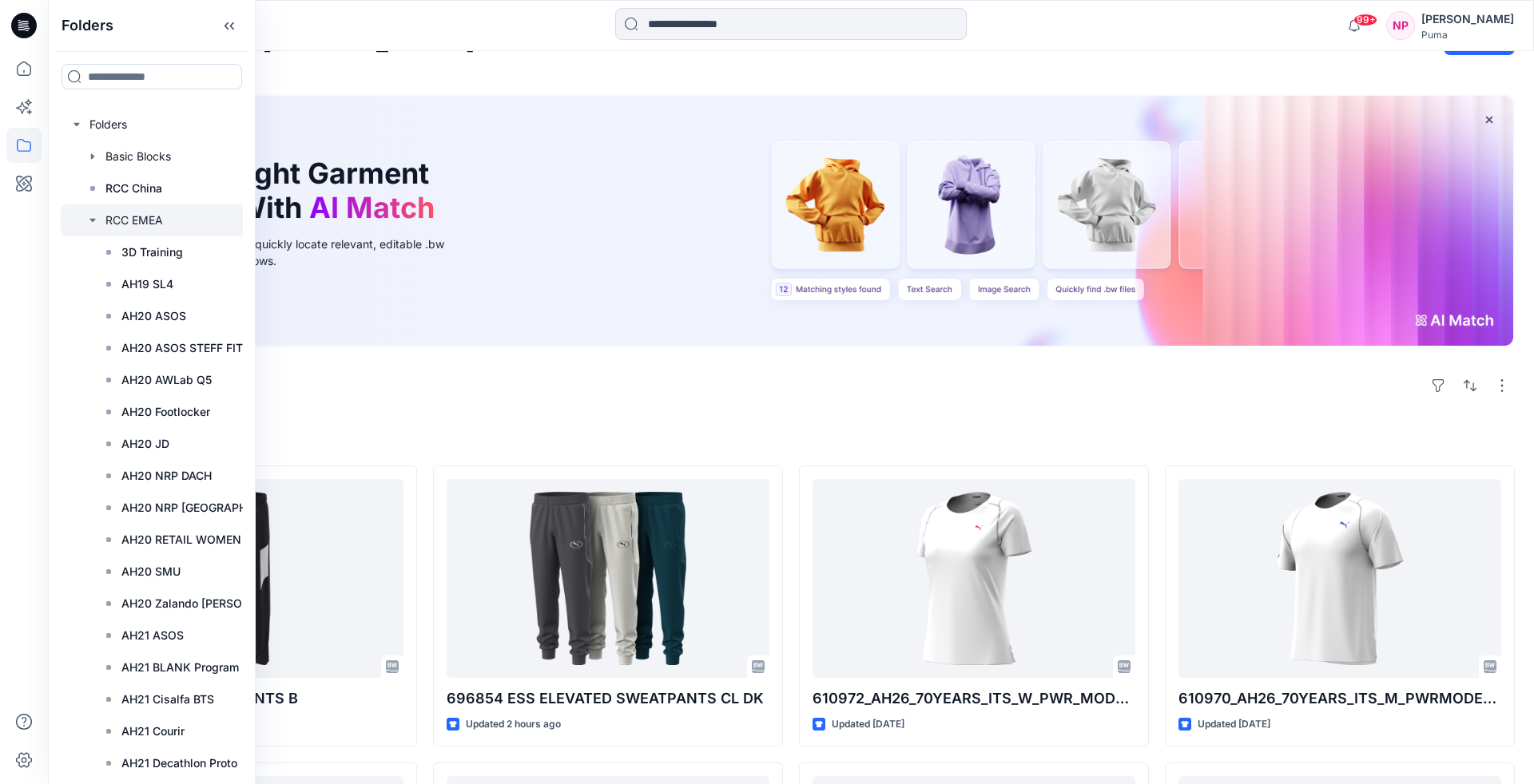
click at [97, 221] on icon "button" at bounding box center [93, 220] width 13 height 13
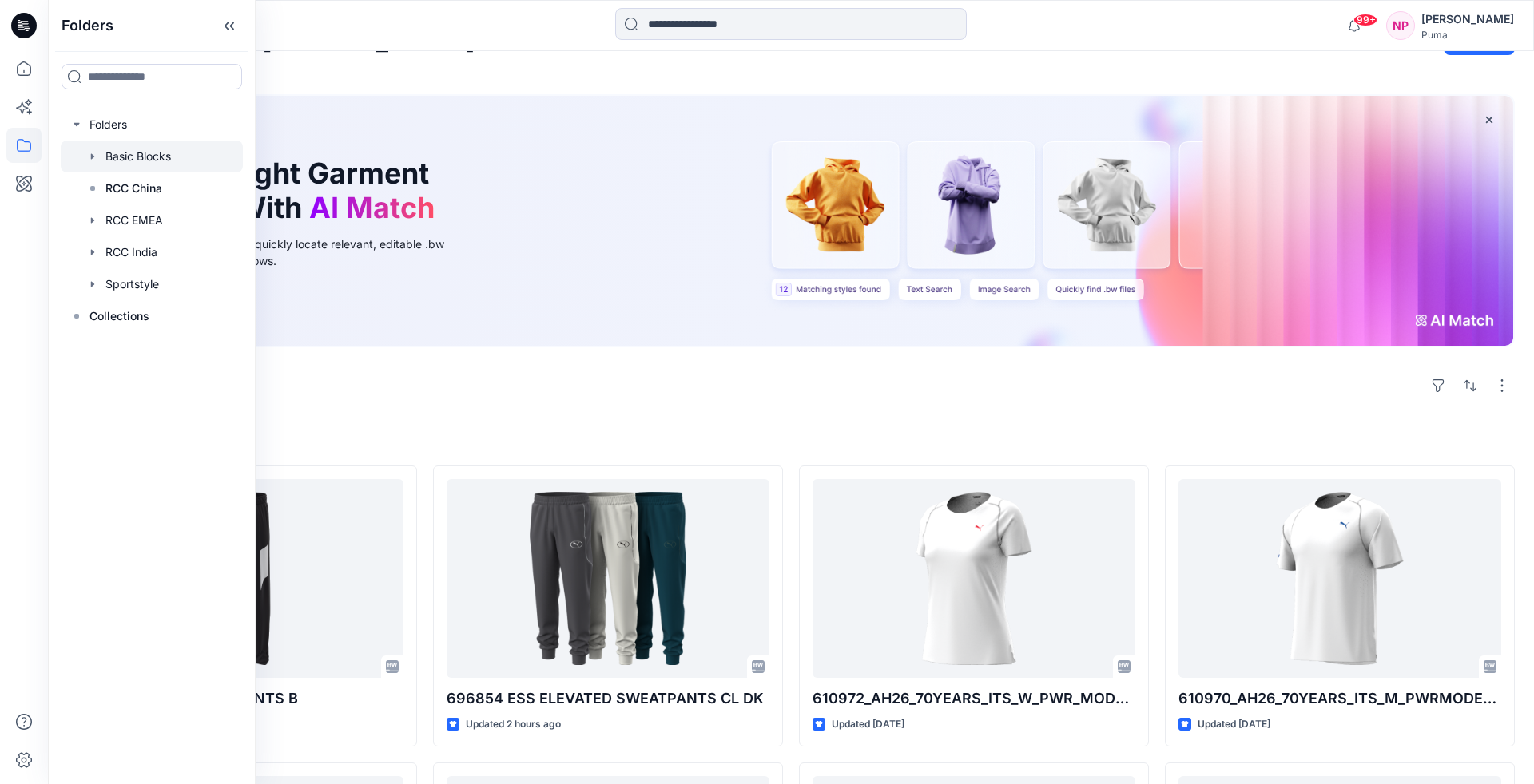
click at [92, 159] on icon "button" at bounding box center [93, 156] width 13 height 13
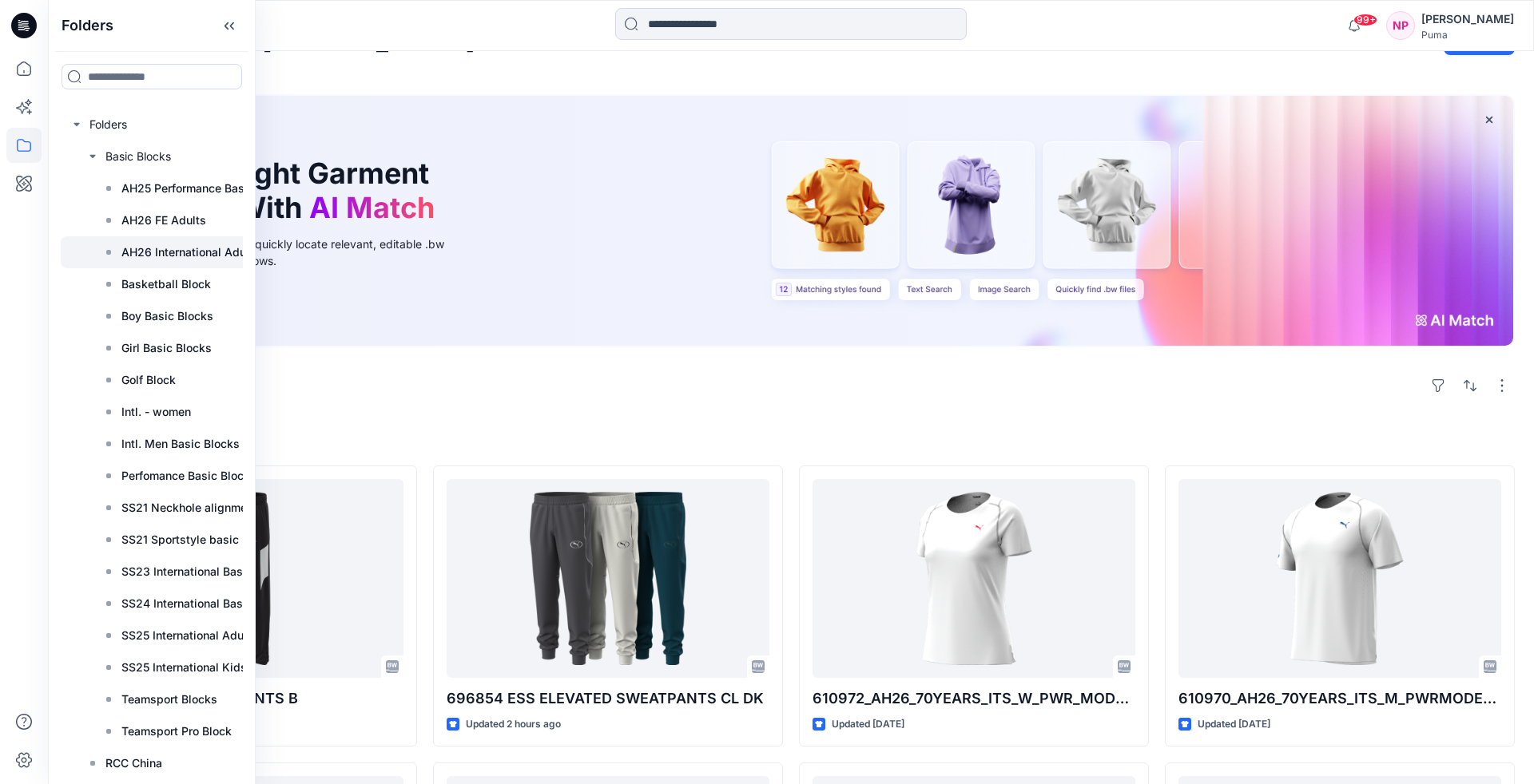
click at [183, 252] on p "AH26 International Adults" at bounding box center [190, 252] width 138 height 19
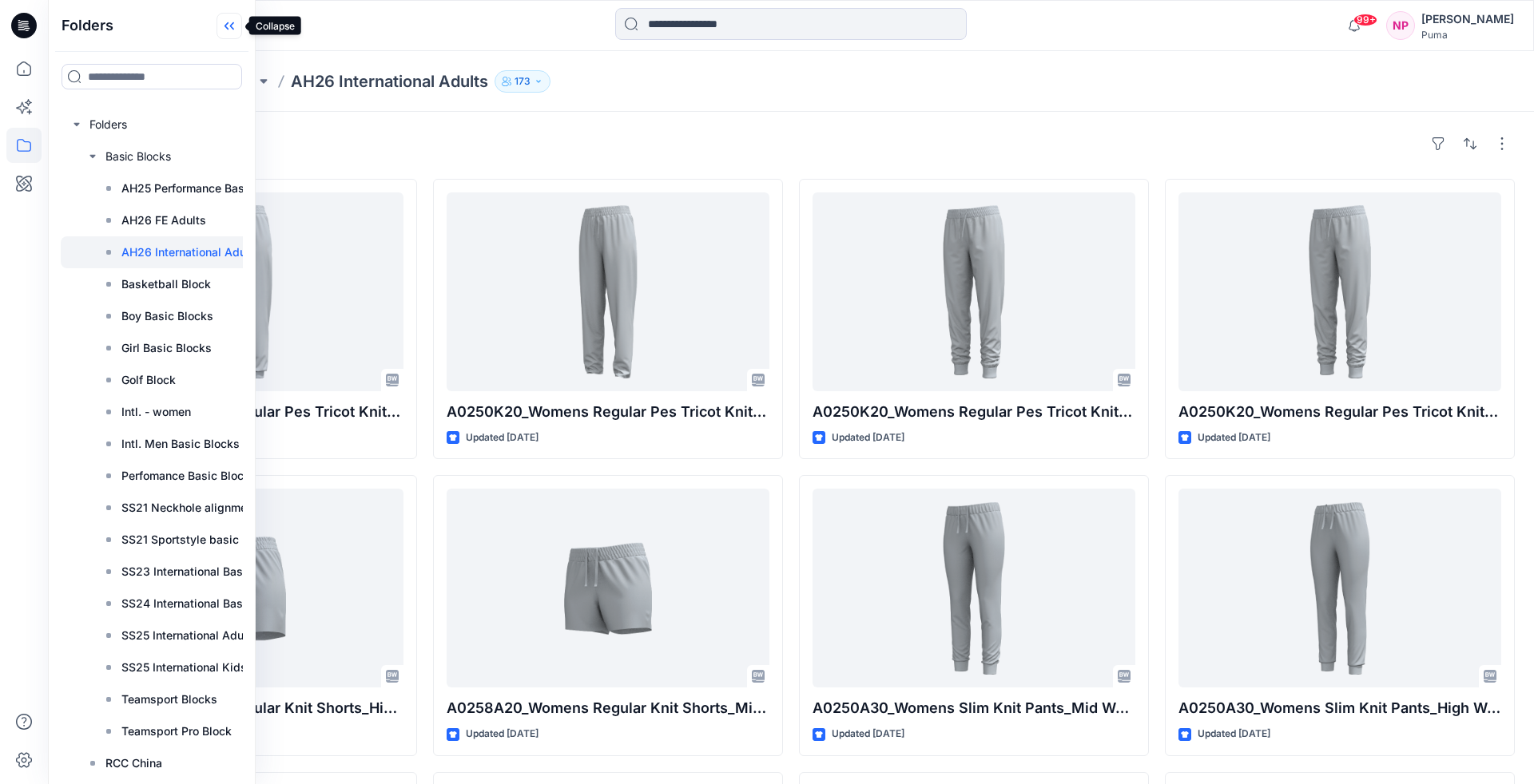
click at [227, 34] on icon at bounding box center [229, 25] width 25 height 26
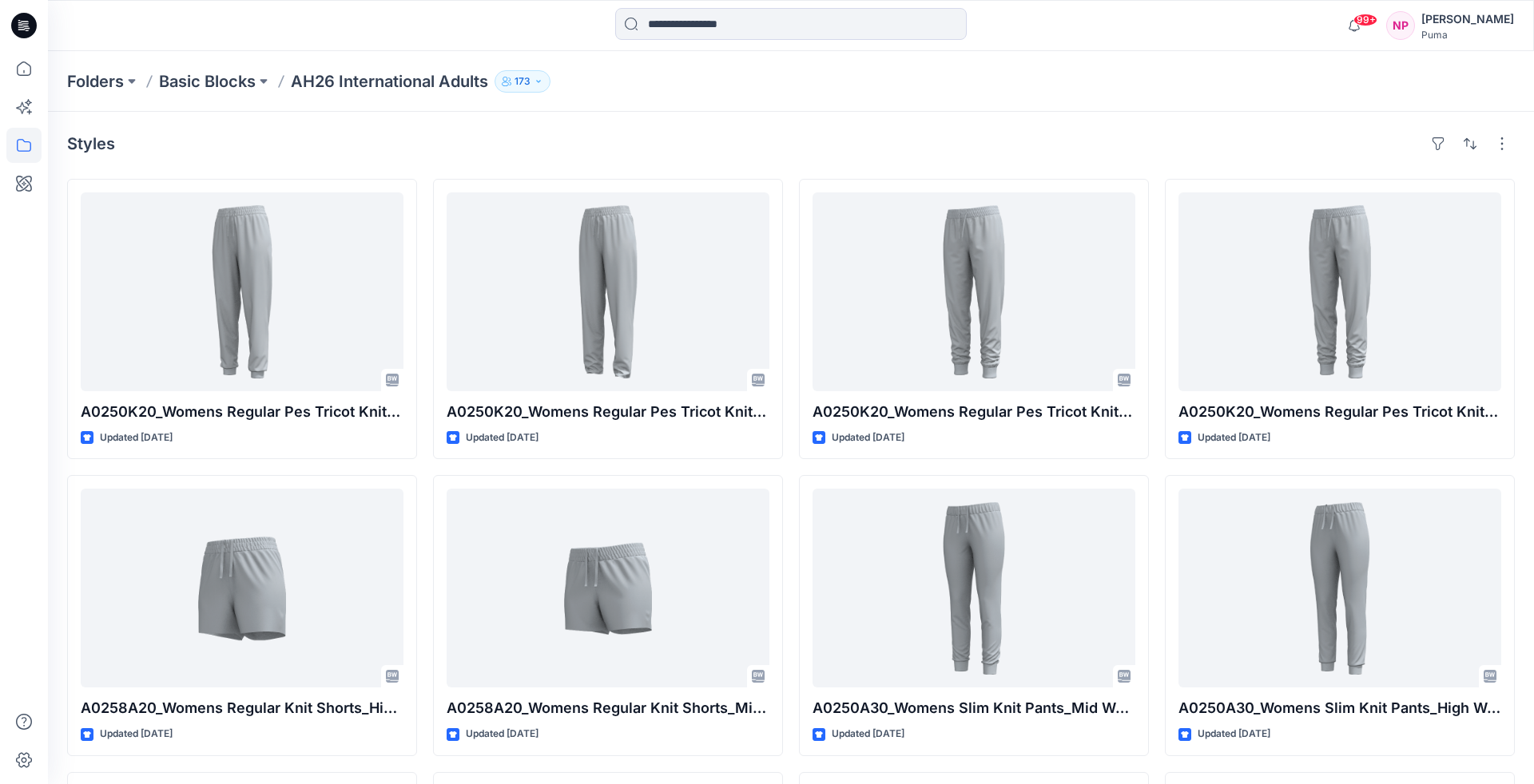
click at [1099, 146] on div "Styles" at bounding box center [790, 144] width 1447 height 25
click at [1522, 218] on div "Styles A0250K20_Womens Regular Pes Tricot Knit Pants_High Rise_Closed cuff_CV01…" at bounding box center [790, 621] width 1486 height 1018
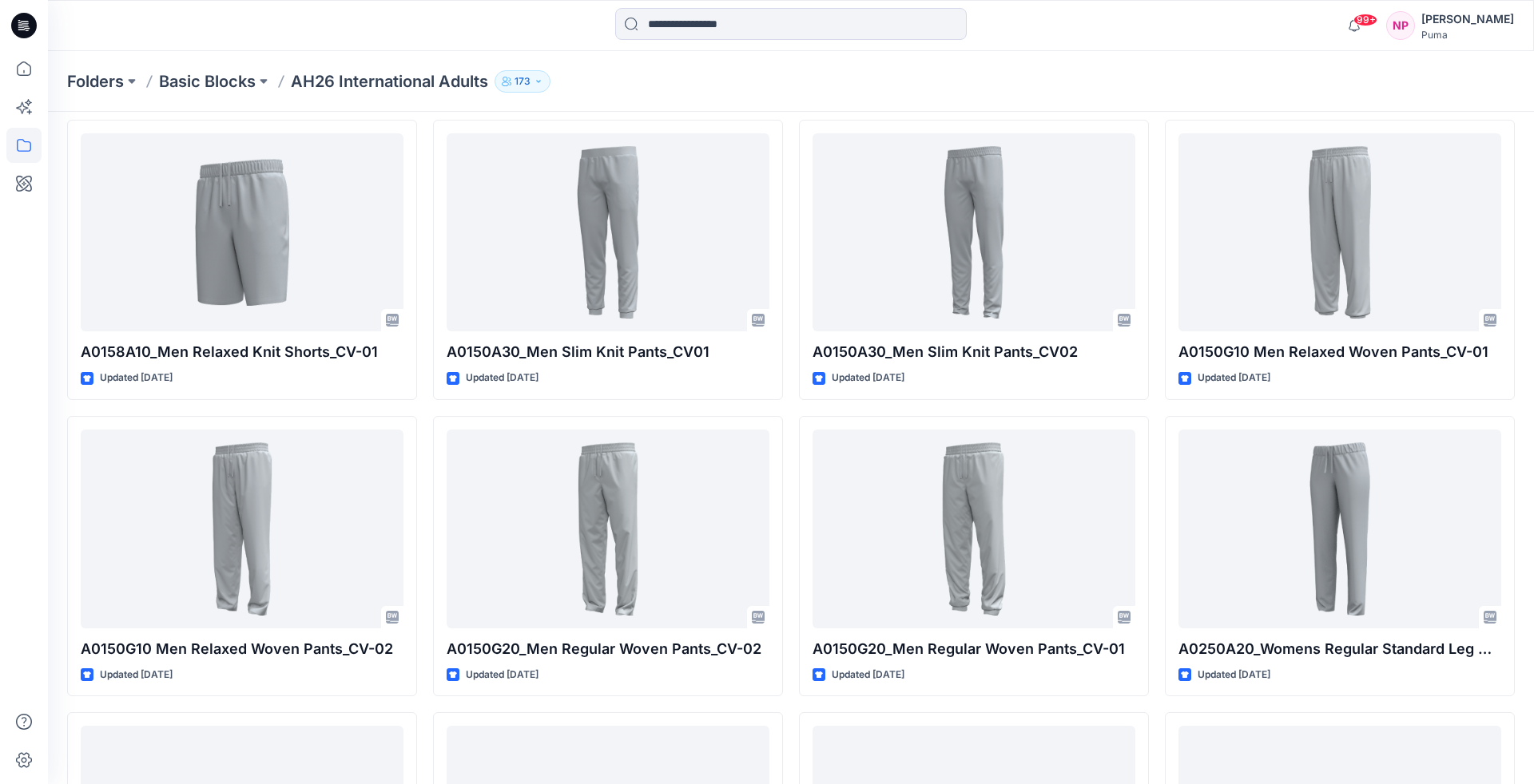
scroll to position [2468, 0]
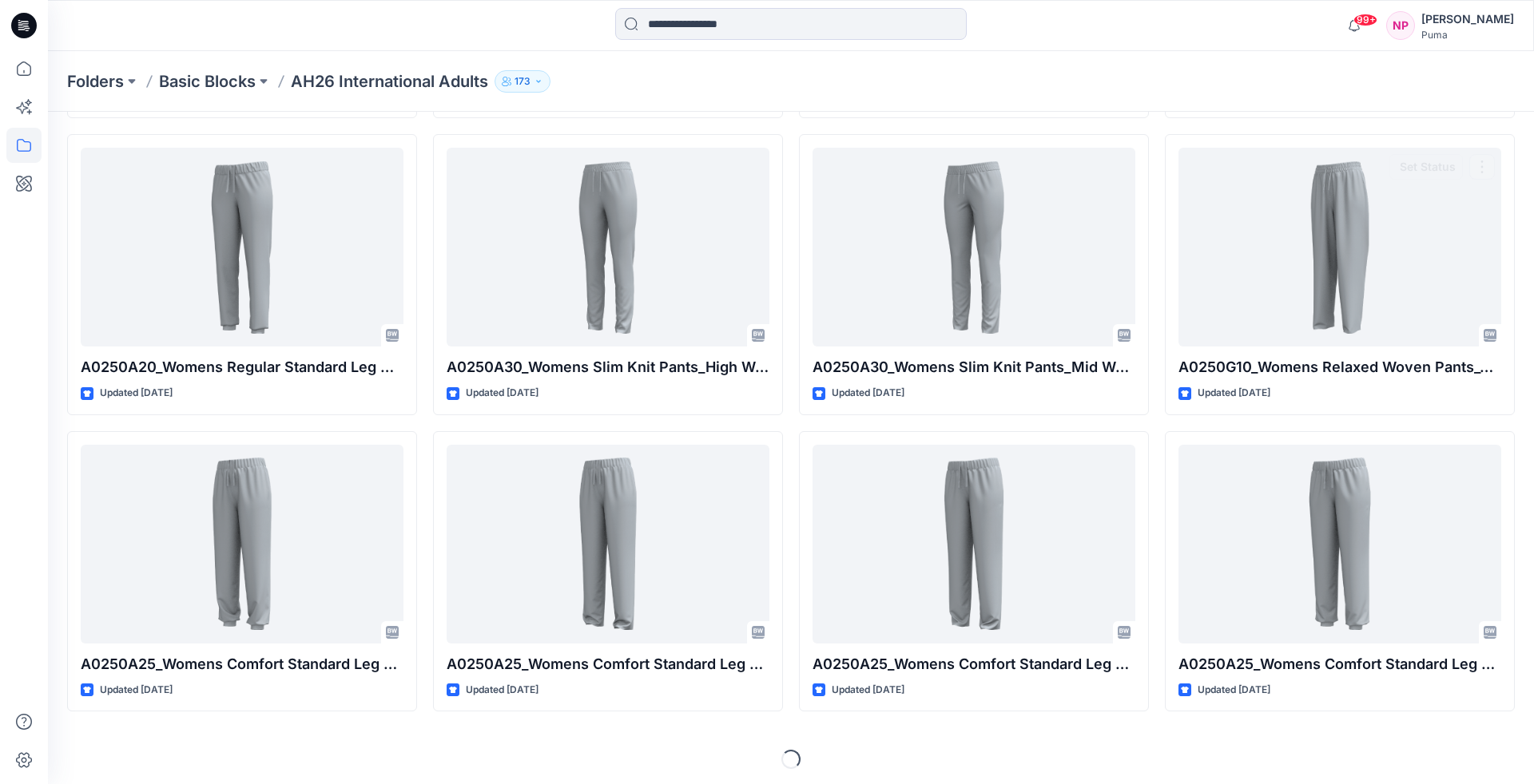
drag, startPoint x: 1524, startPoint y: 340, endPoint x: 1323, endPoint y: 881, distance: 577.1
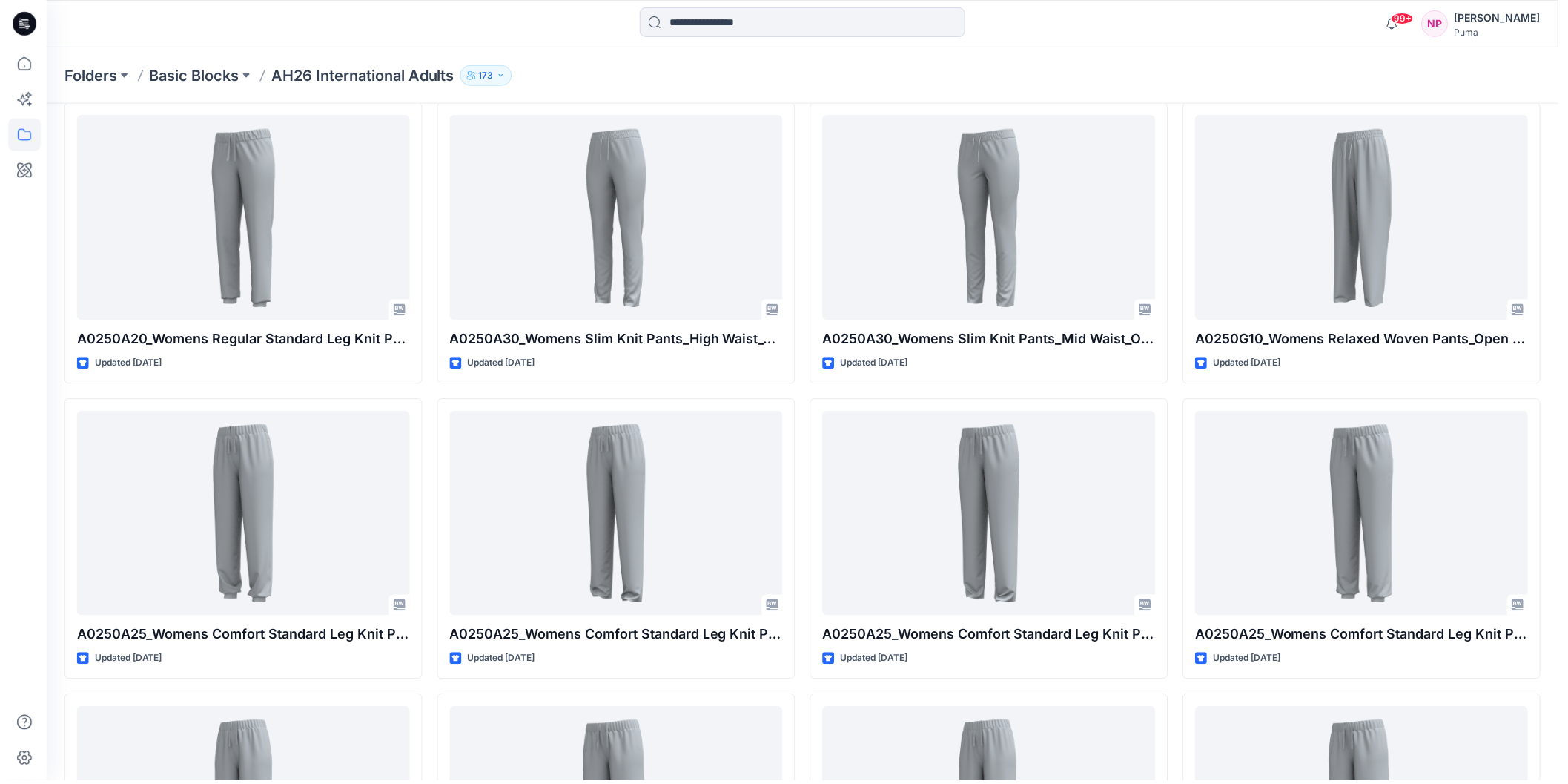
scroll to position [3026, 0]
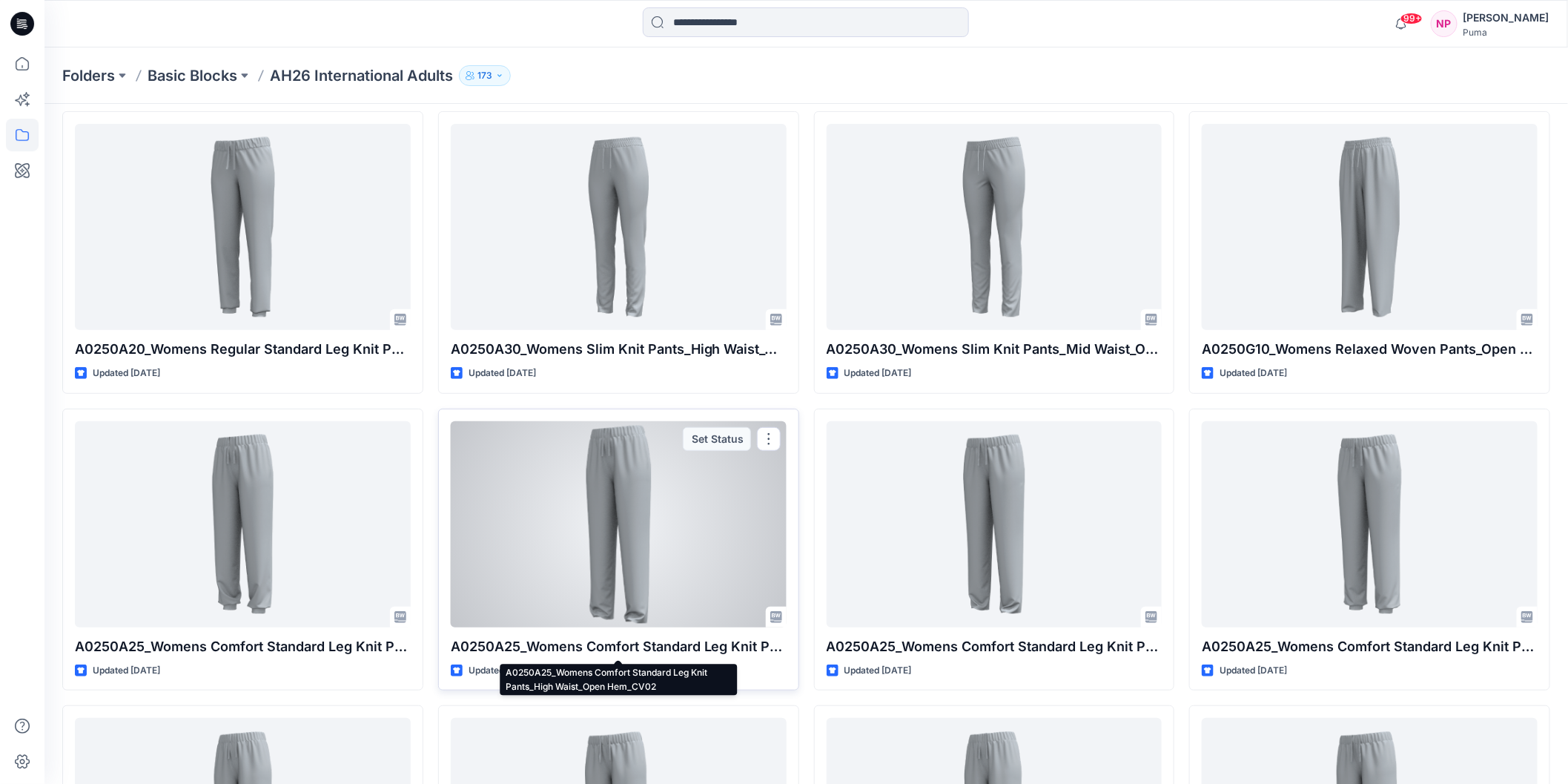
click at [594, 648] on p "A0250A25_Womens Comfort Standard Leg Knit Pants_High Waist_Open Hem_CV02" at bounding box center [619, 646] width 336 height 21
click at [630, 518] on div at bounding box center [619, 524] width 336 height 206
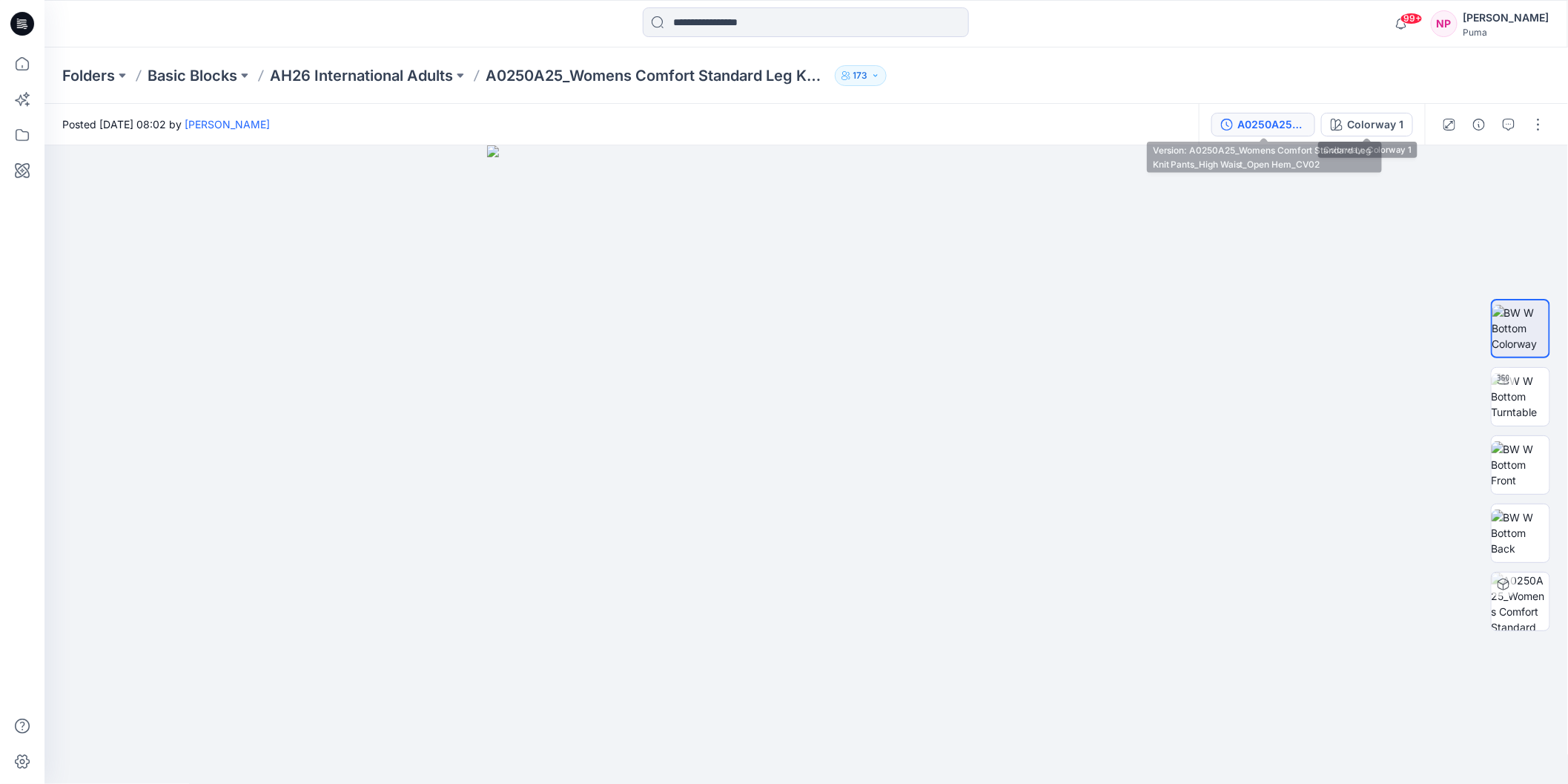
click at [1238, 126] on div "A0250A25_Womens Comfort Standard Leg Knit Pants_High Waist_Open Hem_CV02" at bounding box center [1271, 124] width 68 height 16
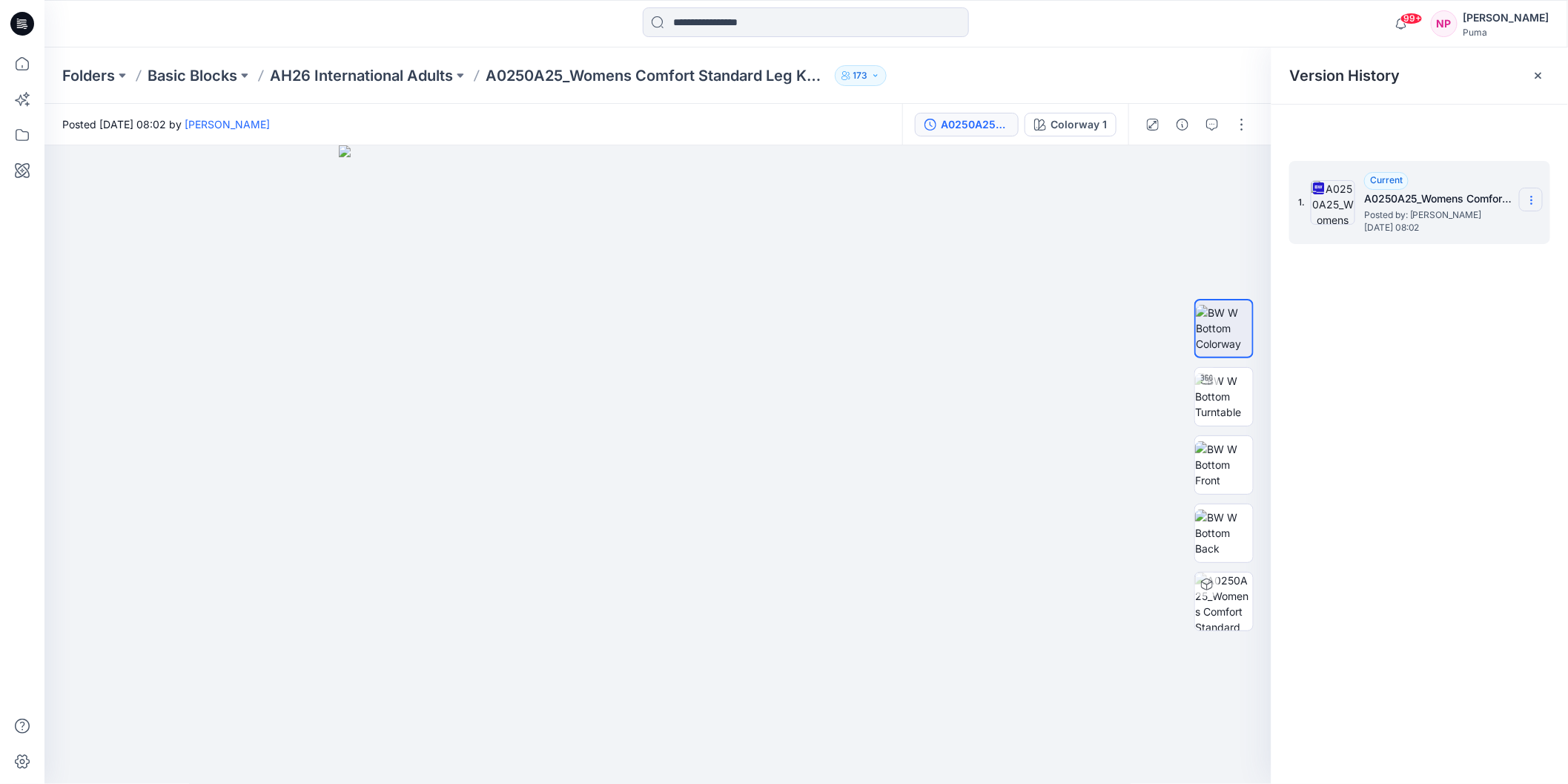
click at [1423, 202] on icon at bounding box center [1532, 200] width 12 height 12
click at [1423, 228] on span "Download Source BW File" at bounding box center [1457, 229] width 125 height 18
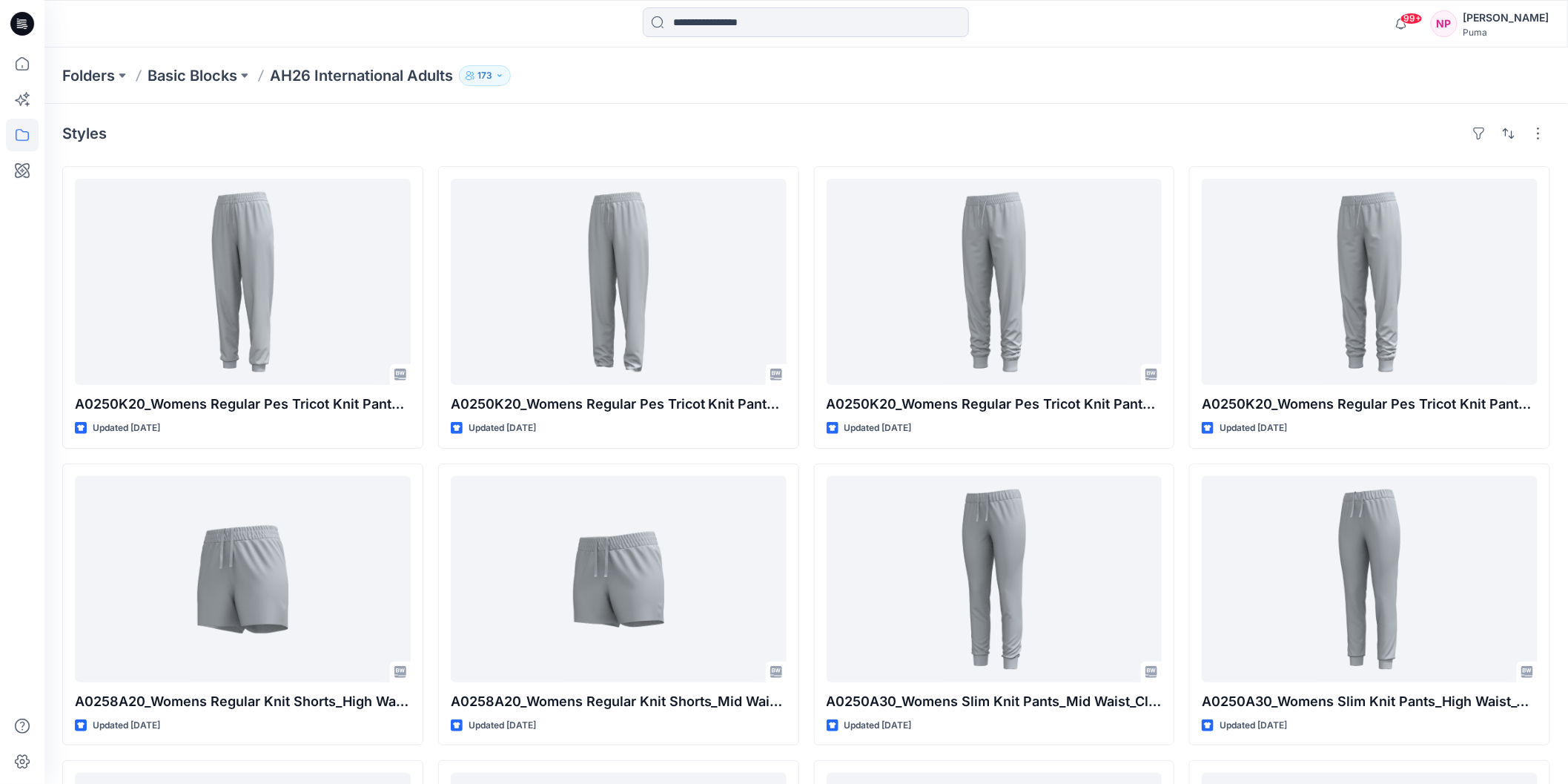
click at [1423, 403] on div "Styles A0250K20_Womens Regular Pes Tricot Knit Pants_High Rise_Closed cuff_CV01…" at bounding box center [806, 609] width 1524 height 1010
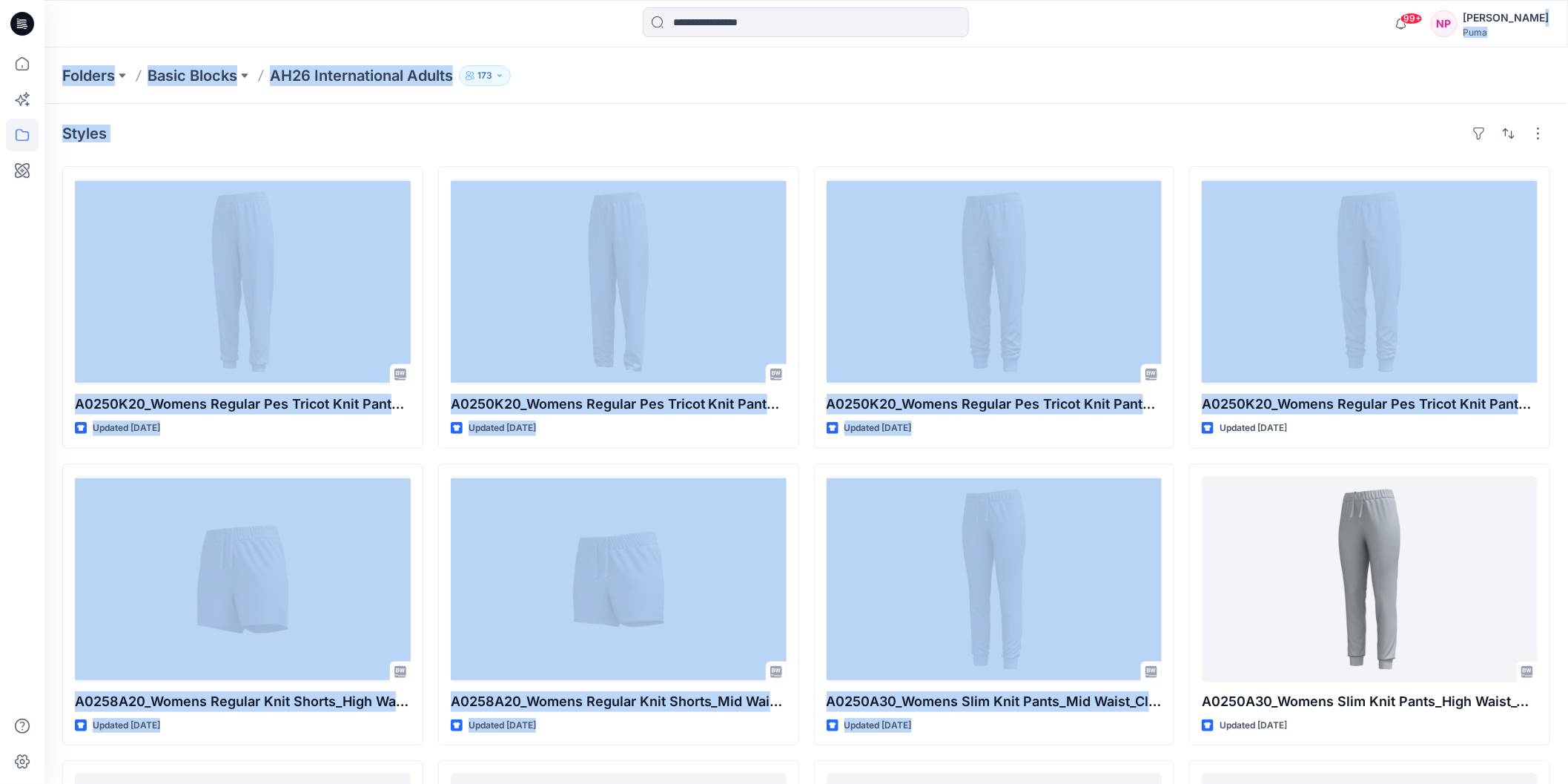
drag, startPoint x: 1558, startPoint y: 402, endPoint x: 1556, endPoint y: 22, distance: 380.0
click at [1423, 22] on div "99+ Notifications [PERSON_NAME] shared 696872-20251014 696872 BLOCK POLY PANTS …" at bounding box center [784, 557] width 1568 height 1114
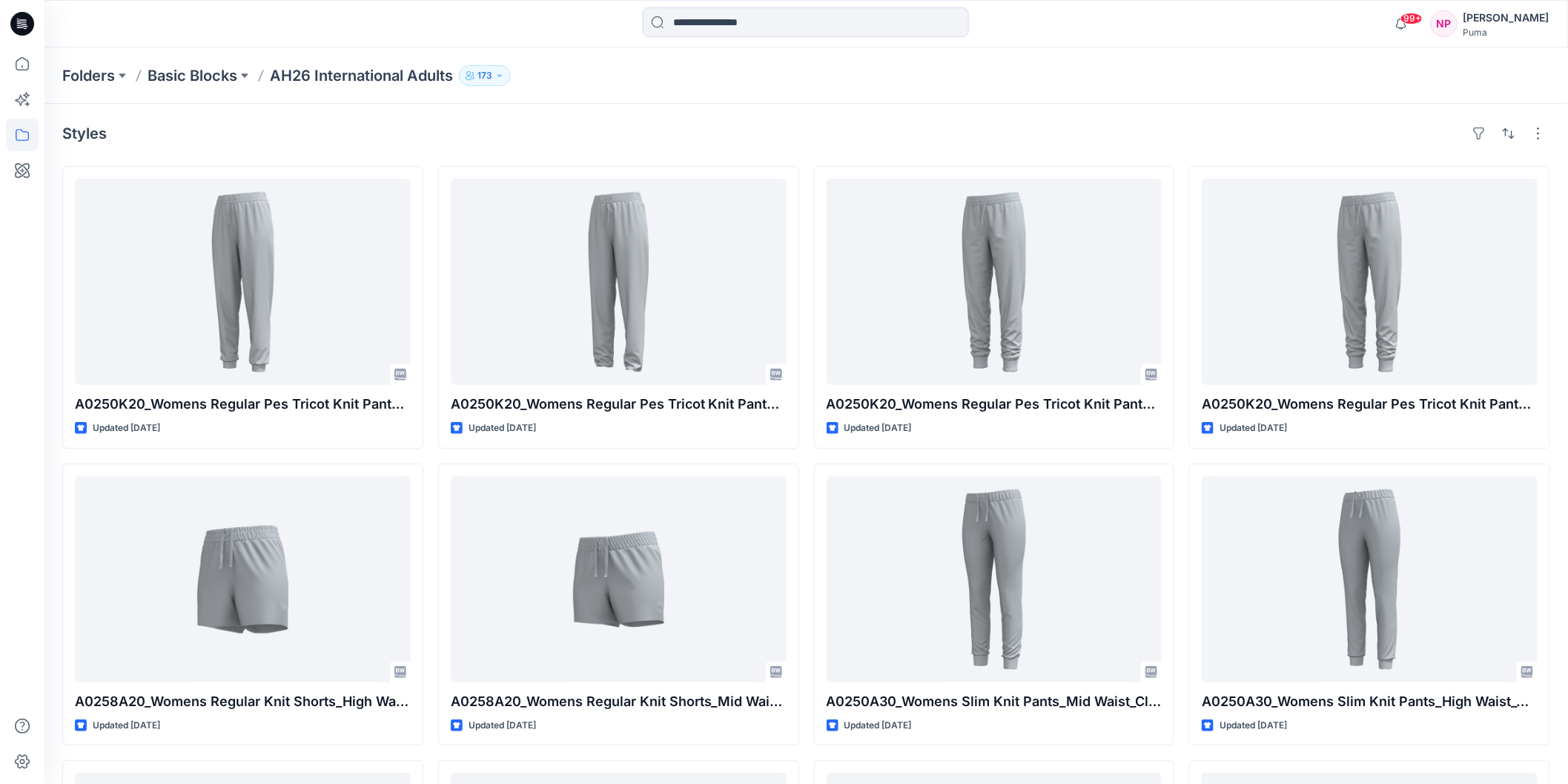
click at [1182, 411] on div "A0250K20_Womens Regular Pes Tricot Knit Pants_High Rise_Closed cuff_CV01 Update…" at bounding box center [806, 604] width 1488 height 876
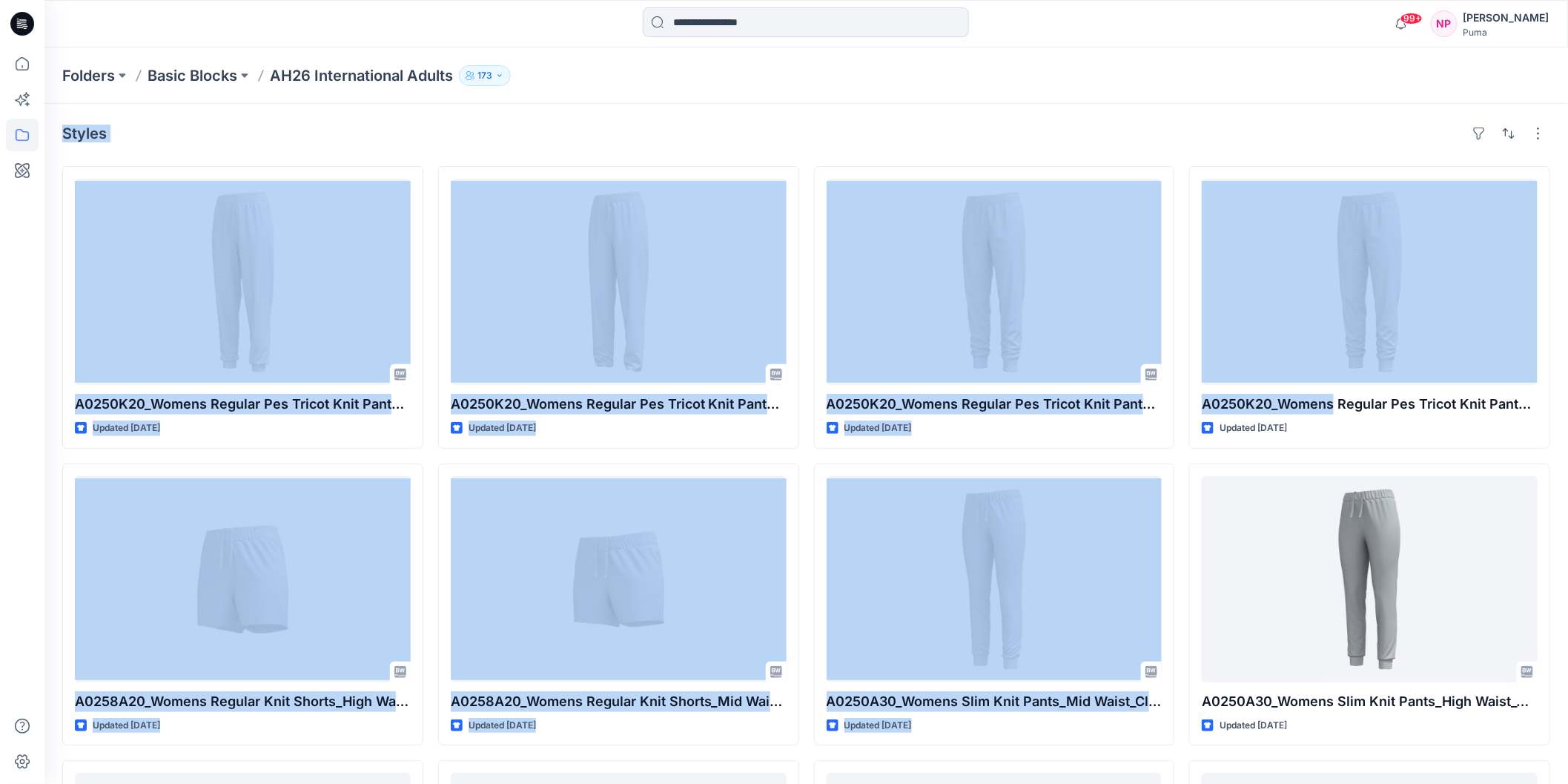
drag, startPoint x: 1182, startPoint y: 411, endPoint x: 779, endPoint y: -54, distance: 615.3
click at [779, 0] on html "99+ Notifications [PERSON_NAME] shared 696872-20251014 696872 BLOCK POLY PANTS …" at bounding box center [784, 557] width 1568 height 1114
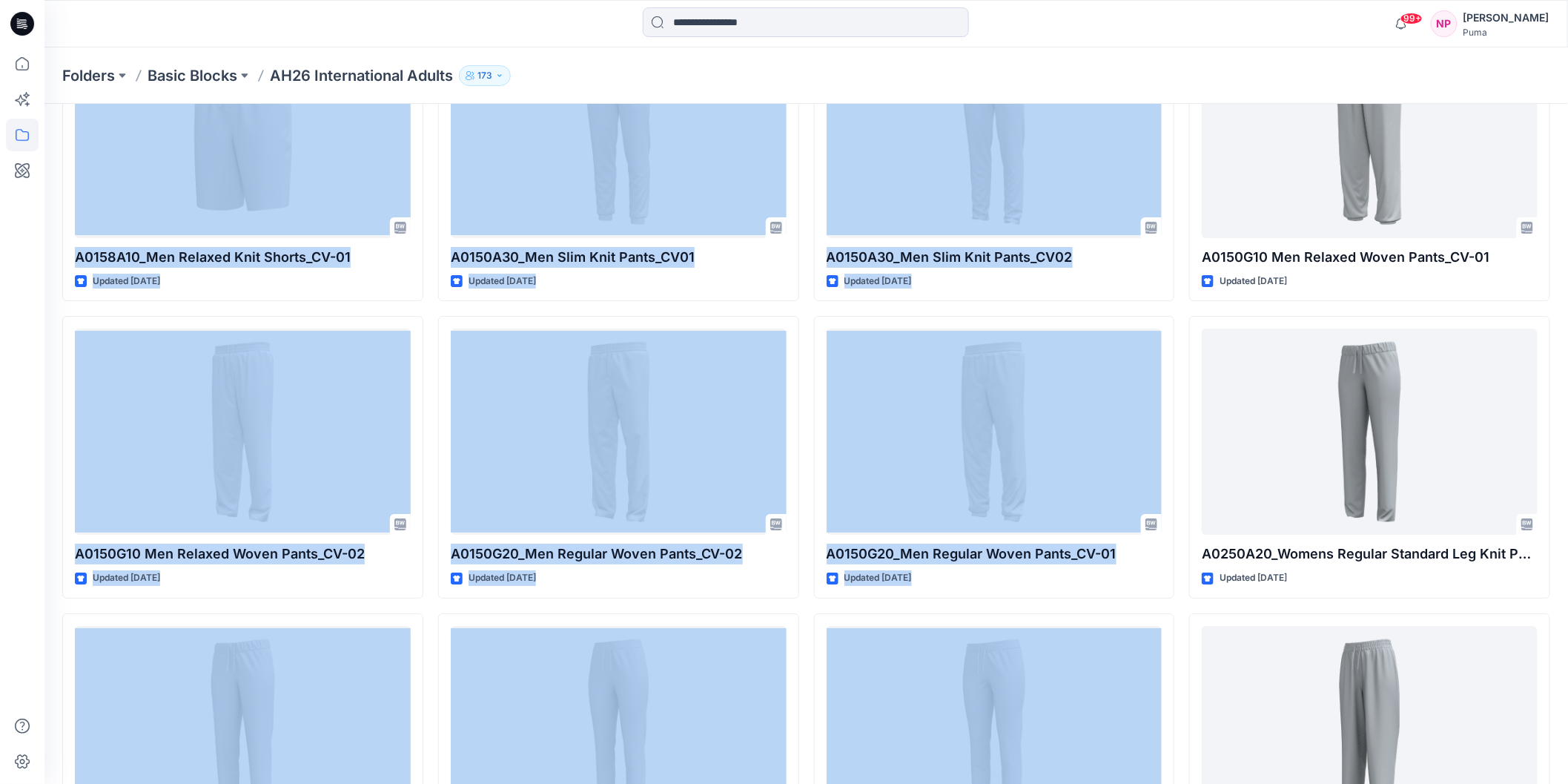
scroll to position [2514, 0]
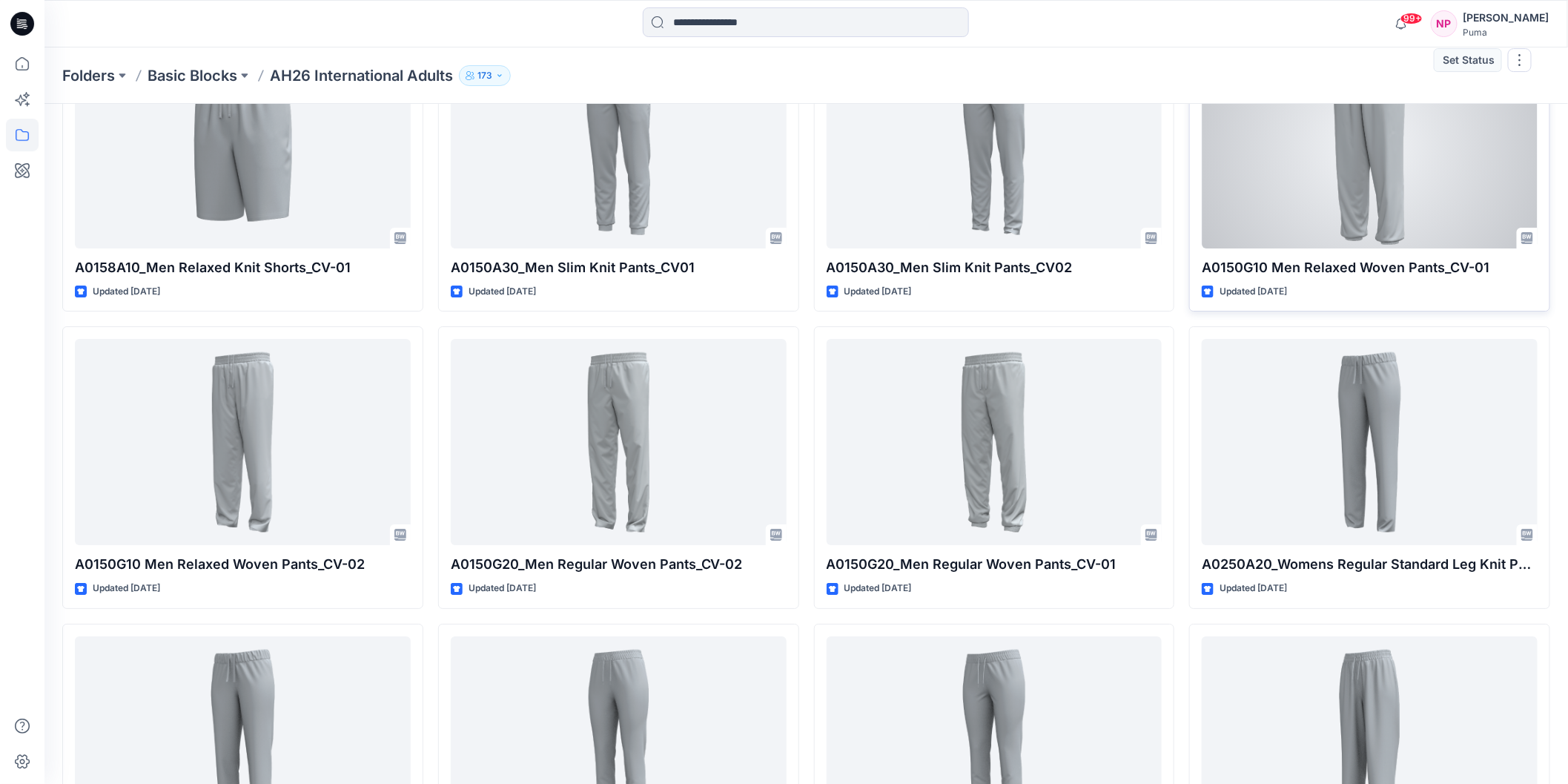
click at [1382, 263] on p "A0150G10 Men Relaxed Woven Pants_CV-01" at bounding box center [1370, 267] width 336 height 21
click at [1358, 231] on div at bounding box center [1370, 145] width 336 height 206
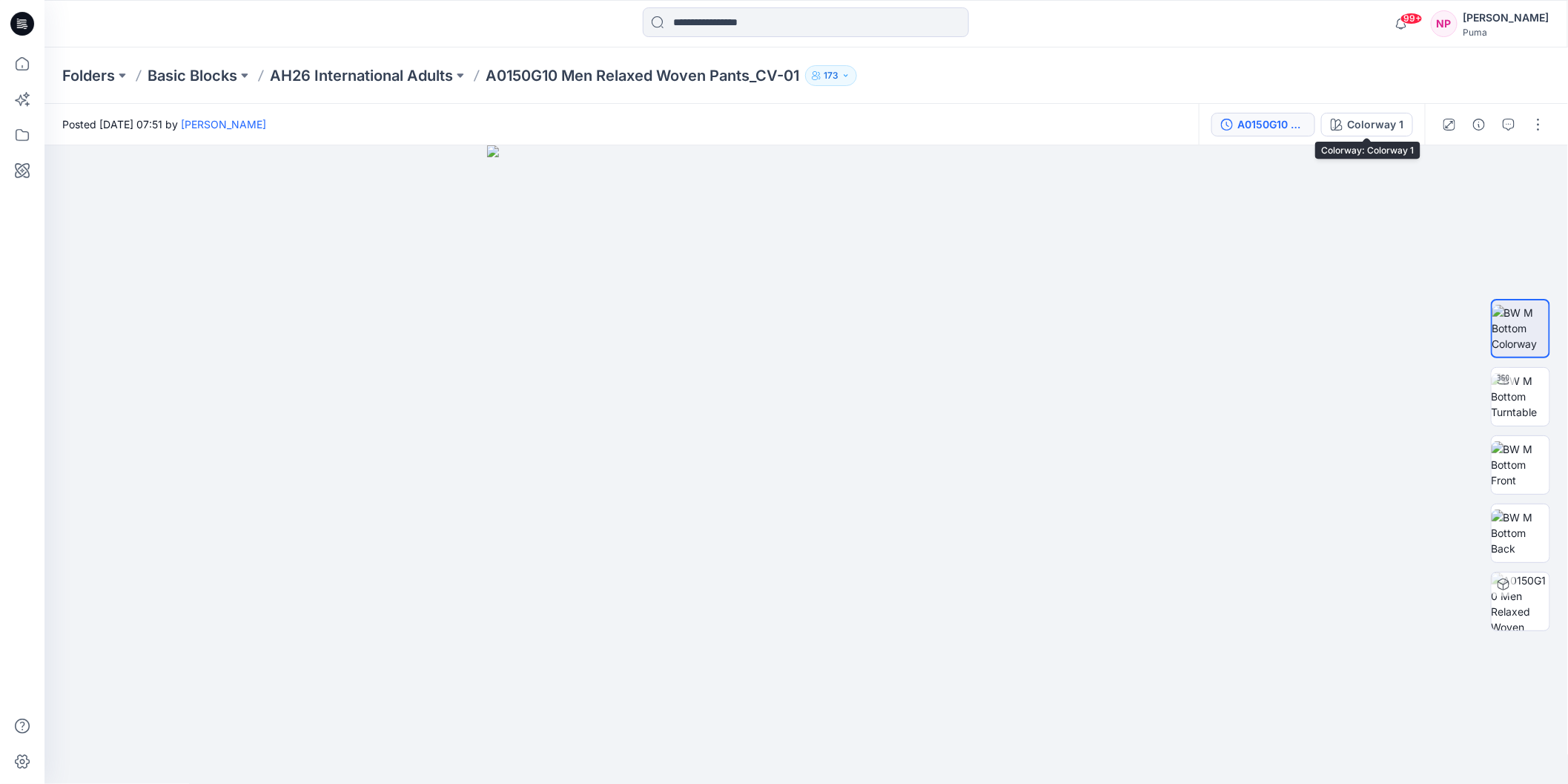
click at [1283, 119] on div "A0150G10 Men Relaxed Woven Pants_CV-01" at bounding box center [1271, 124] width 68 height 16
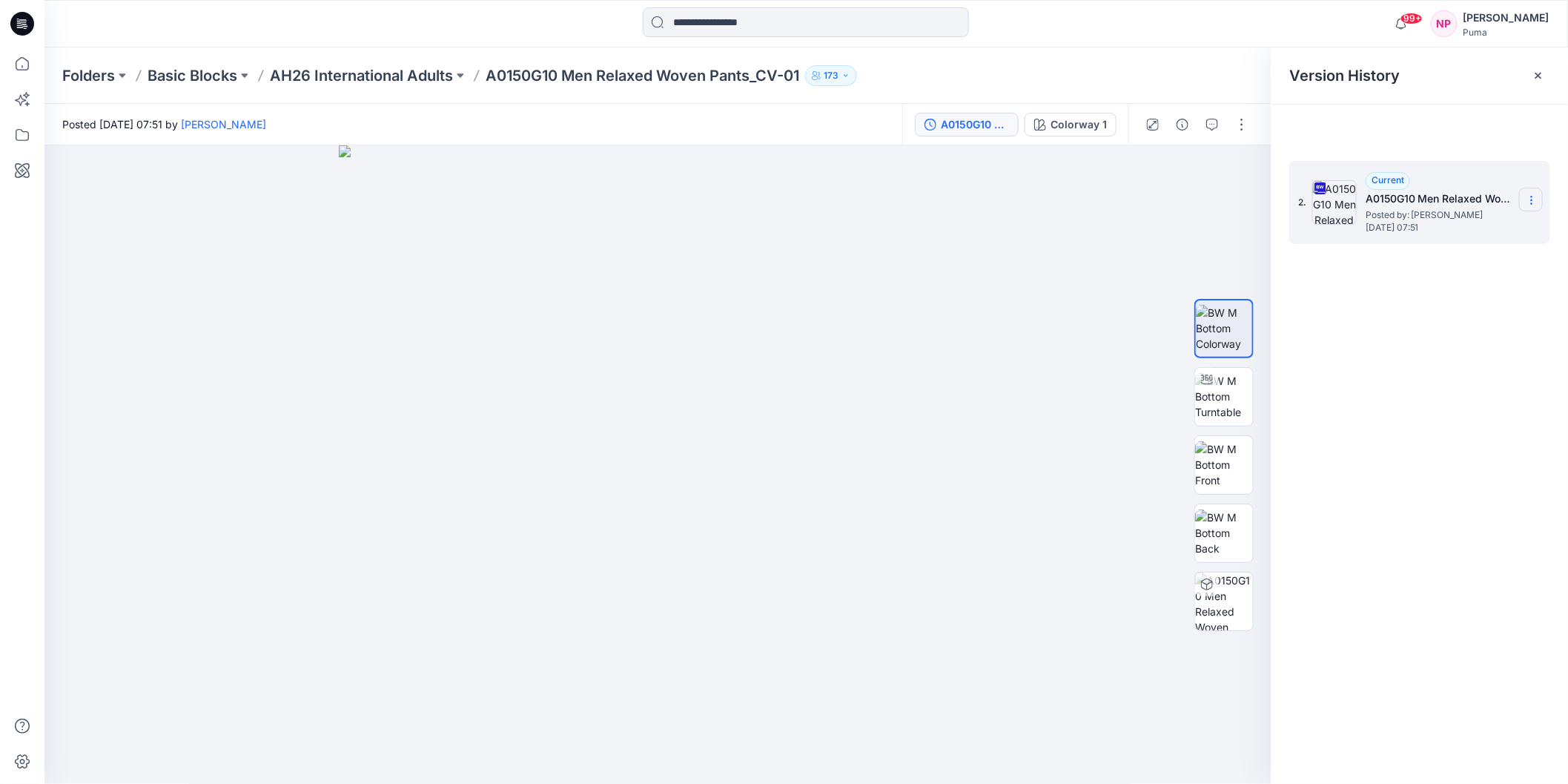
click at [1423, 195] on icon at bounding box center [1532, 200] width 12 height 12
click at [1423, 230] on span "Download Source BW File" at bounding box center [1457, 229] width 125 height 18
